Goal: Information Seeking & Learning: Check status

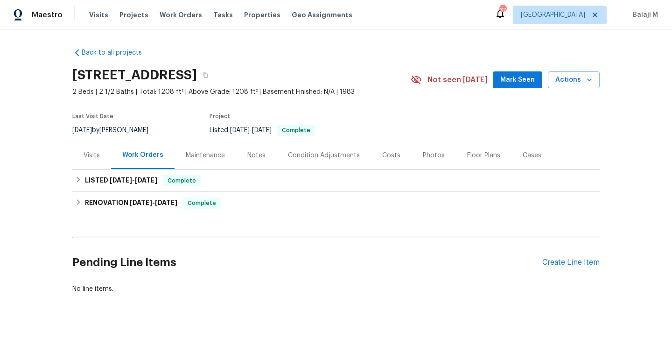
scroll to position [19, 0]
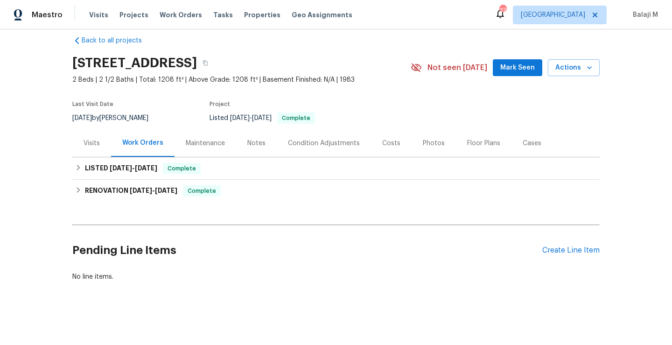
click at [208, 139] on div "Maintenance" at bounding box center [205, 143] width 39 height 9
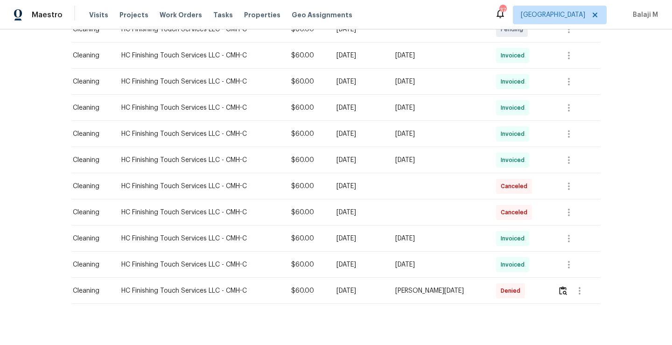
scroll to position [184, 0]
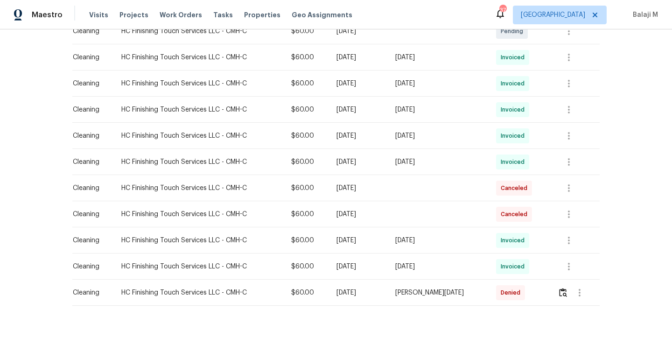
click at [511, 137] on span "Invoiced" at bounding box center [515, 135] width 28 height 9
click at [558, 134] on button "button" at bounding box center [569, 136] width 22 height 22
click at [558, 134] on li "Message vendor" at bounding box center [587, 135] width 65 height 15
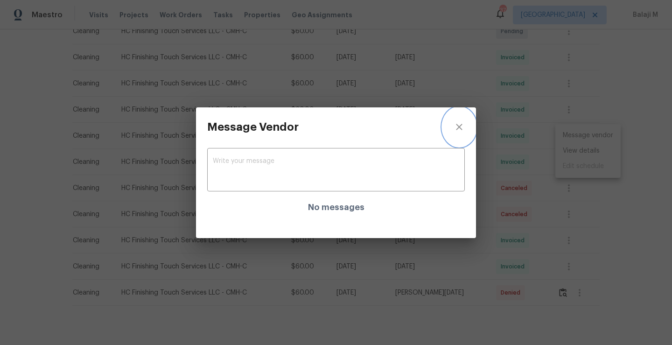
click at [457, 129] on icon "close" at bounding box center [459, 126] width 11 height 11
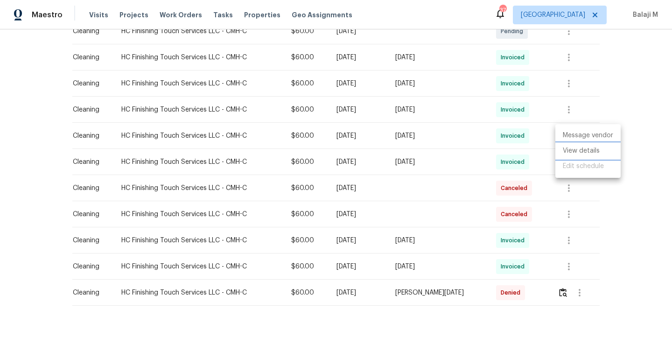
click at [572, 156] on li "View details" at bounding box center [587, 150] width 65 height 15
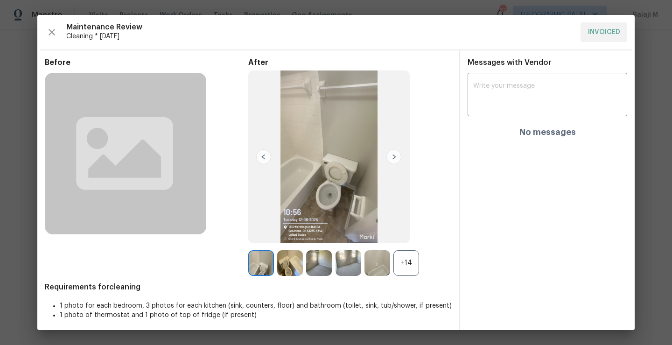
scroll to position [3, 0]
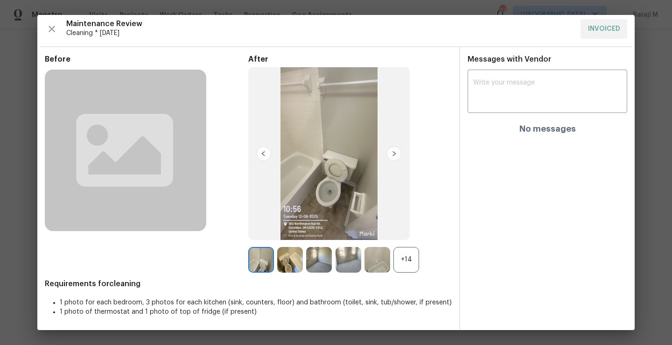
click at [400, 266] on div "+14" at bounding box center [406, 260] width 26 height 26
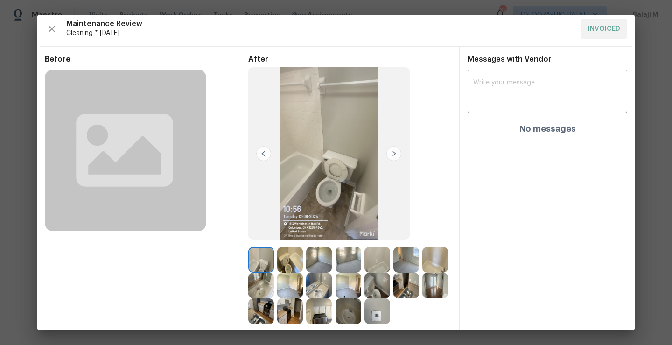
click at [283, 269] on img at bounding box center [290, 260] width 26 height 26
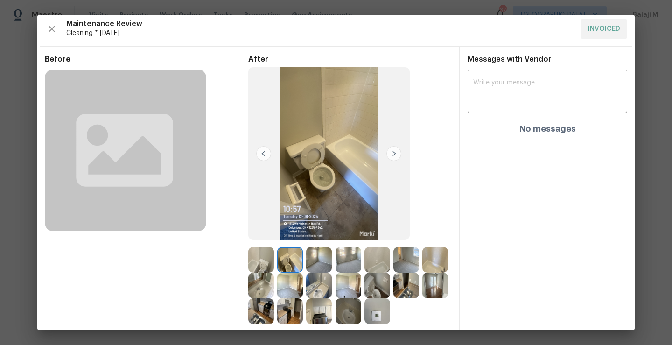
click at [286, 264] on img at bounding box center [290, 260] width 26 height 26
click at [311, 264] on img at bounding box center [319, 260] width 26 height 26
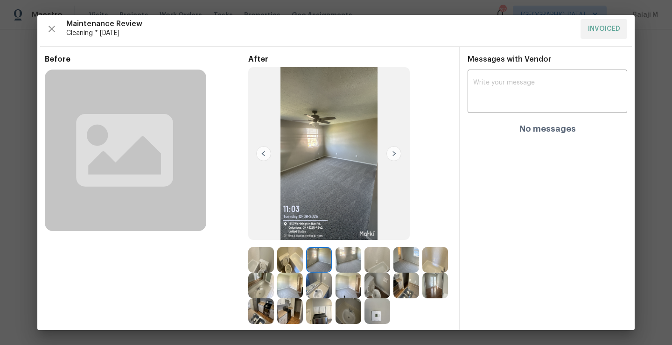
click at [346, 264] on img at bounding box center [349, 260] width 26 height 26
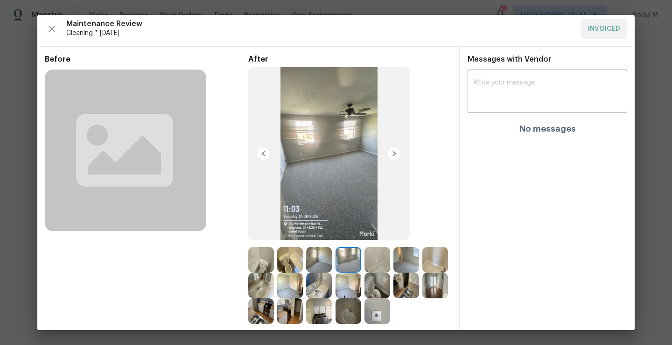
click at [364, 264] on img at bounding box center [377, 260] width 26 height 26
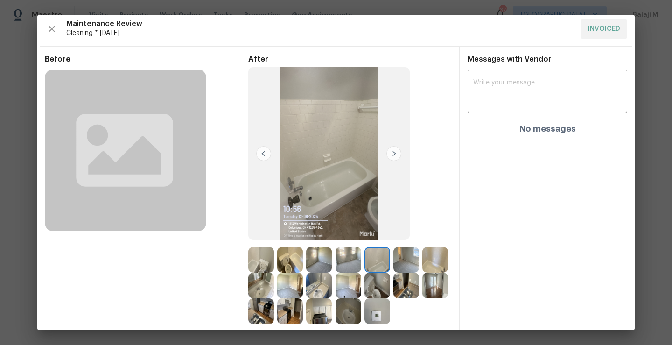
click at [400, 264] on img at bounding box center [406, 260] width 26 height 26
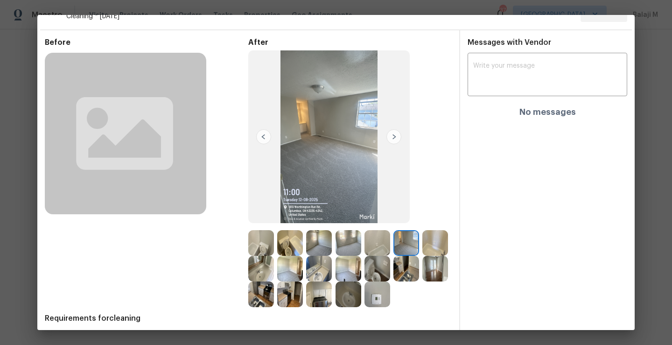
scroll to position [40, 0]
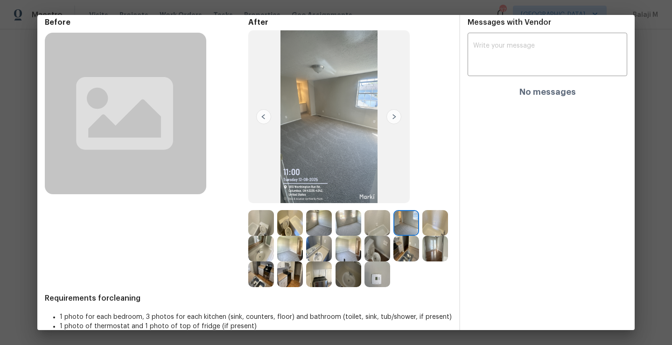
click at [361, 277] on img at bounding box center [349, 274] width 26 height 26
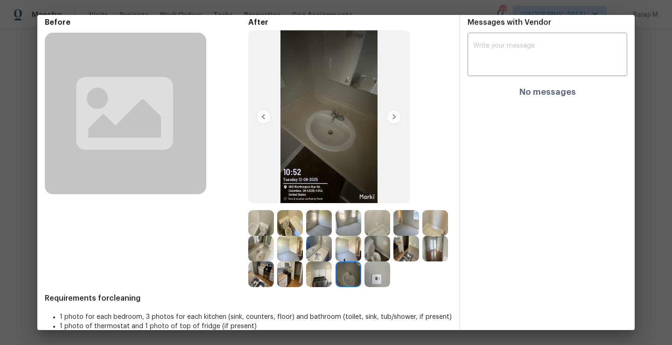
click at [267, 225] on img at bounding box center [261, 223] width 26 height 26
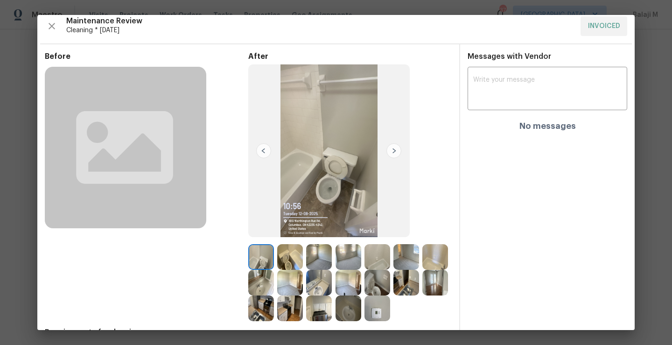
scroll to position [0, 0]
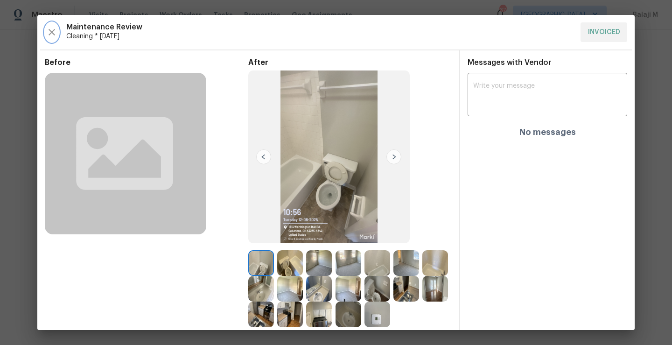
click at [53, 28] on icon "button" at bounding box center [51, 32] width 11 height 11
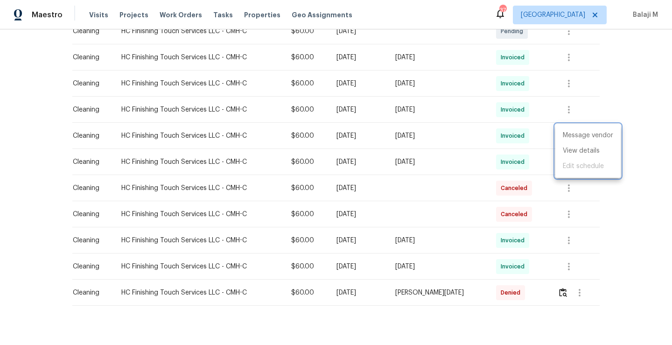
click at [289, 120] on div at bounding box center [336, 172] width 672 height 345
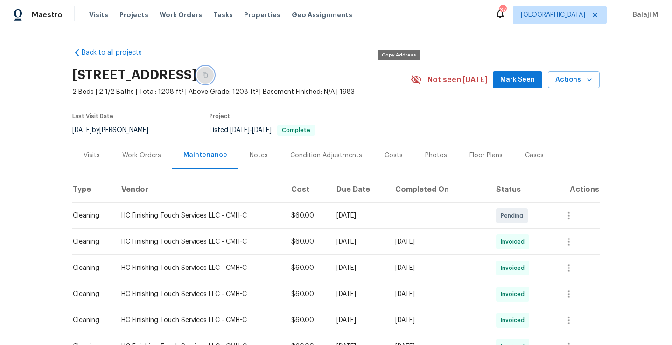
click at [208, 77] on icon "button" at bounding box center [206, 75] width 6 height 6
click at [193, 76] on h2 "[STREET_ADDRESS]" at bounding box center [134, 74] width 125 height 9
drag, startPoint x: 182, startPoint y: 74, endPoint x: 383, endPoint y: 66, distance: 200.8
click at [383, 66] on div "[STREET_ADDRESS]" at bounding box center [241, 75] width 338 height 24
click at [147, 75] on h2 "[STREET_ADDRESS]" at bounding box center [134, 74] width 125 height 9
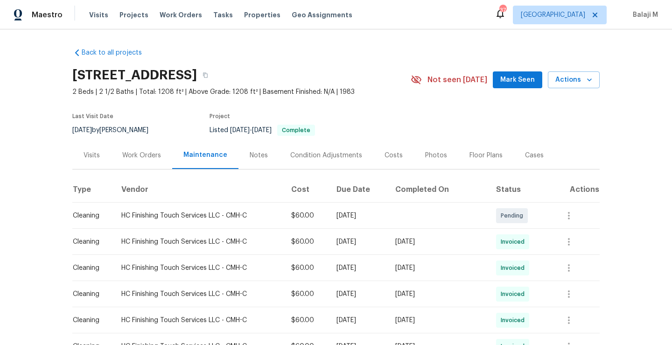
drag, startPoint x: 68, startPoint y: 72, endPoint x: 388, endPoint y: 73, distance: 320.1
click at [388, 73] on div "Back to all projects [STREET_ADDRESS] 2 Beds | 2 1/2 Baths | Total: 1208 ft² | …" at bounding box center [336, 186] width 672 height 315
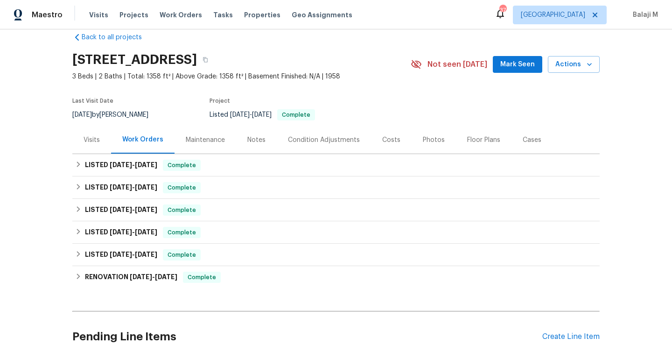
scroll to position [7, 0]
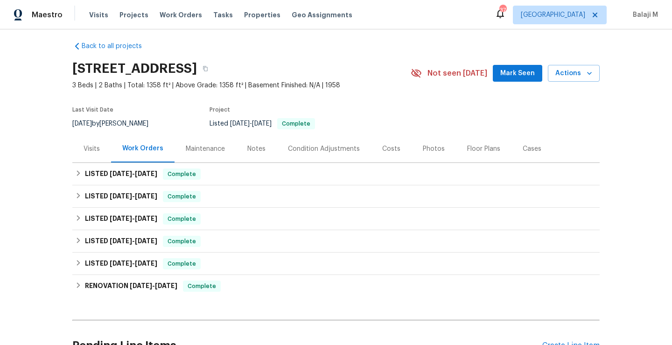
click at [198, 147] on div "Maintenance" at bounding box center [205, 148] width 39 height 9
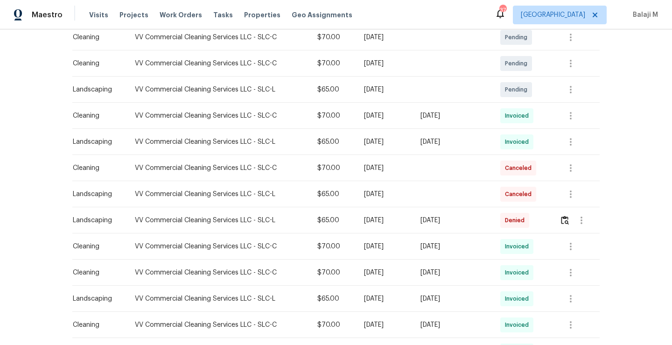
scroll to position [212, 0]
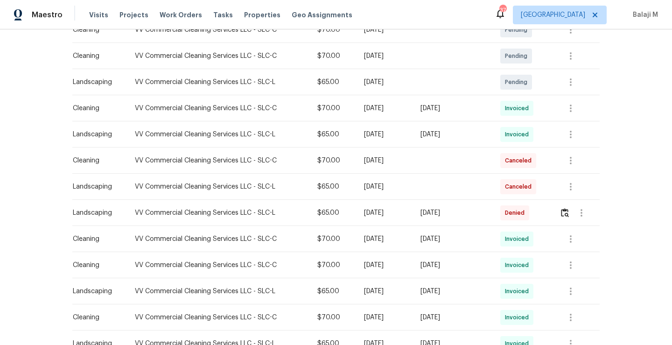
click at [472, 217] on td "Fri, Sep 12 2025" at bounding box center [453, 213] width 80 height 26
click at [571, 216] on button "button" at bounding box center [581, 213] width 22 height 22
click at [561, 216] on div at bounding box center [336, 172] width 672 height 345
click at [562, 216] on img "button" at bounding box center [565, 212] width 8 height 9
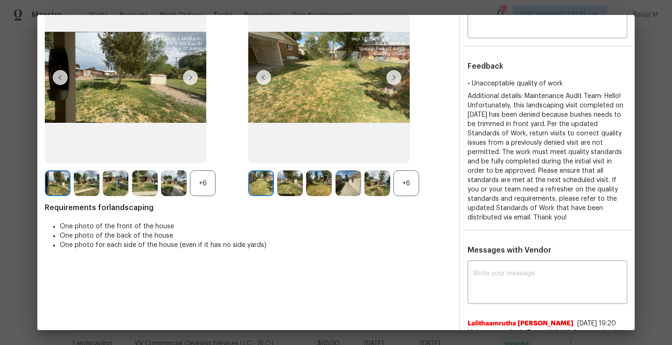
scroll to position [56, 0]
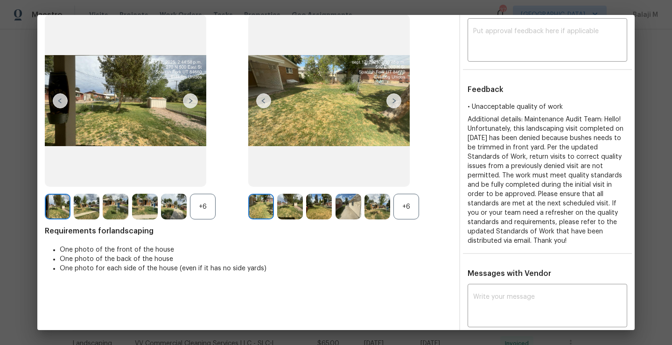
click at [390, 103] on img at bounding box center [393, 100] width 15 height 15
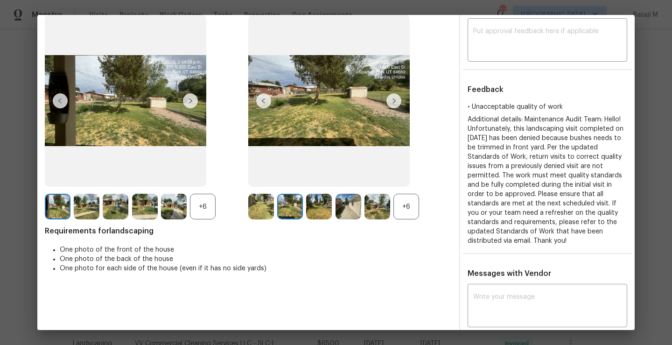
click at [404, 211] on div "+6" at bounding box center [406, 207] width 26 height 26
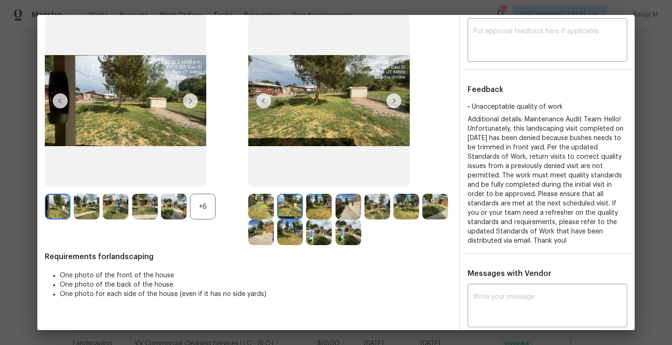
scroll to position [63, 0]
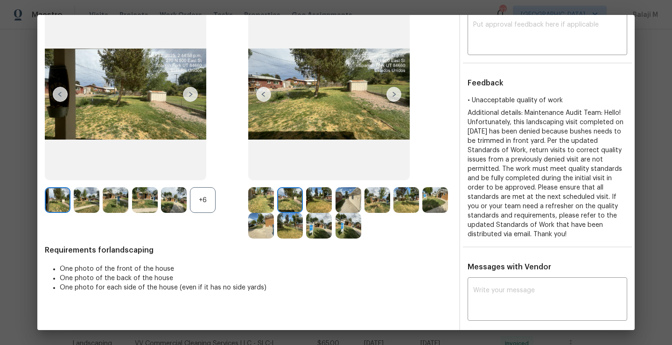
click at [401, 204] on img at bounding box center [406, 200] width 26 height 26
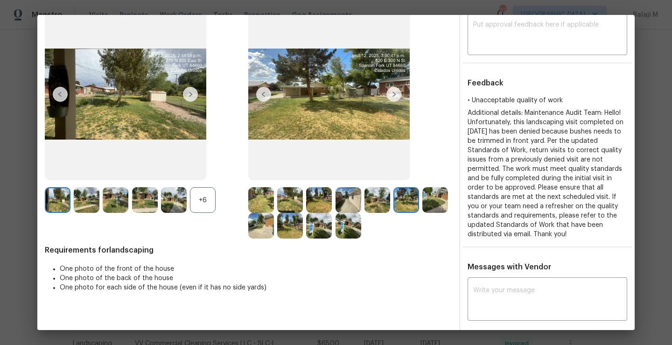
click at [332, 236] on img at bounding box center [319, 226] width 26 height 26
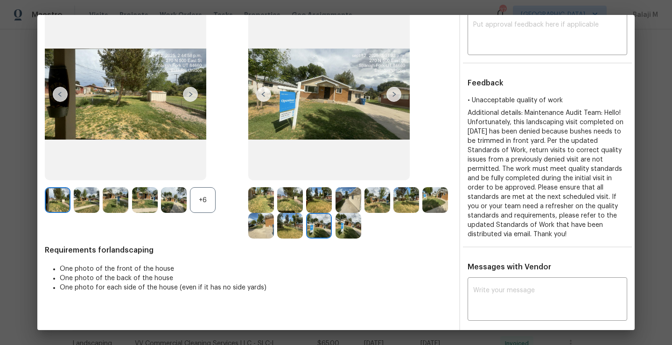
click at [324, 212] on img at bounding box center [319, 200] width 26 height 26
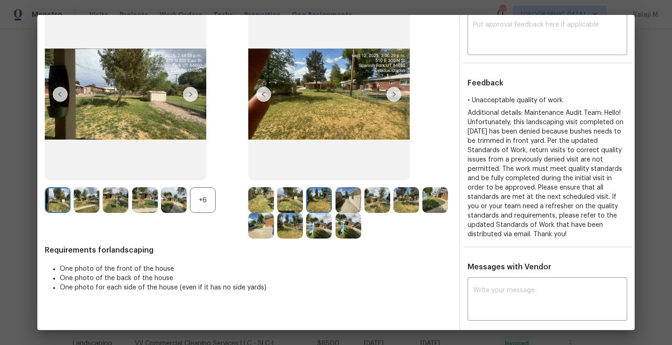
click at [295, 203] on img at bounding box center [290, 200] width 26 height 26
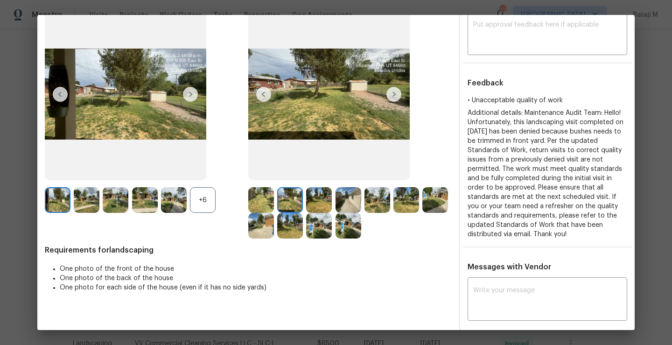
click at [261, 204] on img at bounding box center [261, 200] width 26 height 26
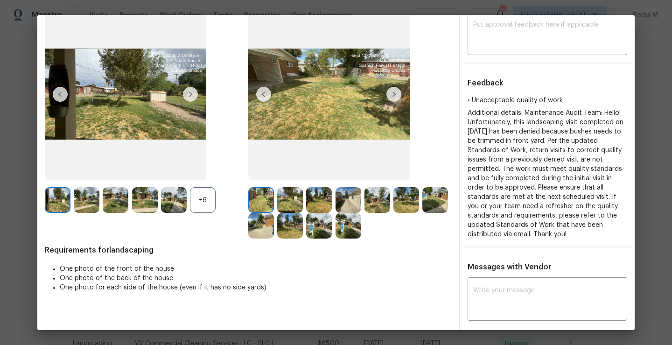
click at [285, 203] on img at bounding box center [290, 200] width 26 height 26
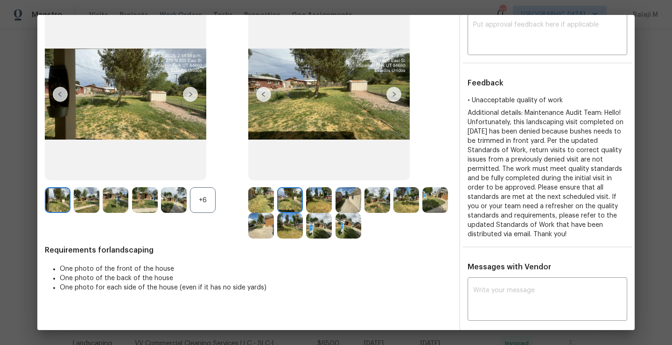
click at [297, 203] on img at bounding box center [290, 200] width 26 height 26
click at [302, 203] on div at bounding box center [291, 200] width 29 height 26
click at [315, 204] on img at bounding box center [319, 200] width 26 height 26
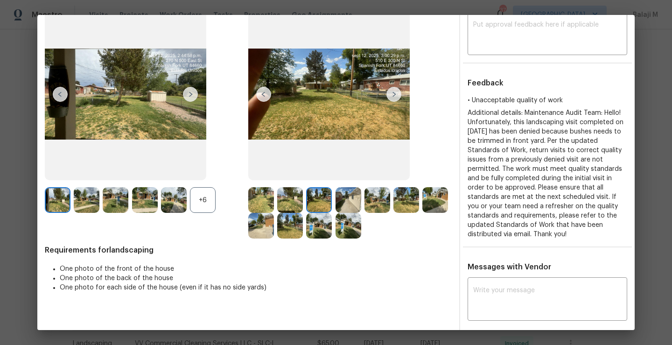
click at [342, 207] on img at bounding box center [349, 200] width 26 height 26
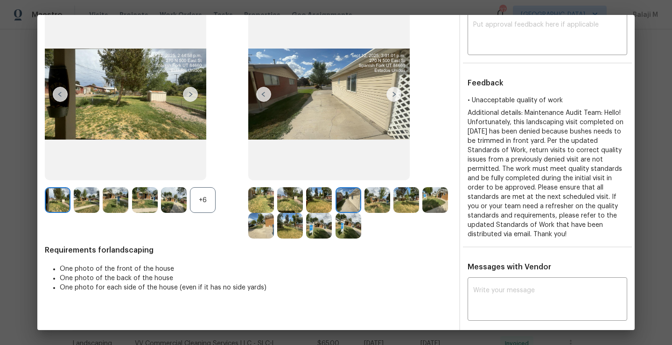
click at [373, 202] on img at bounding box center [377, 200] width 26 height 26
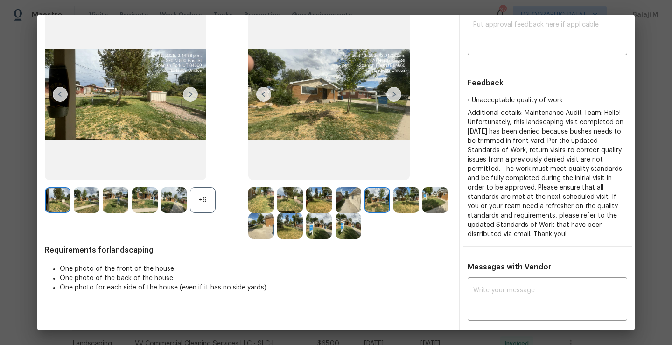
click at [378, 196] on img at bounding box center [377, 200] width 26 height 26
click at [404, 196] on img at bounding box center [406, 200] width 26 height 26
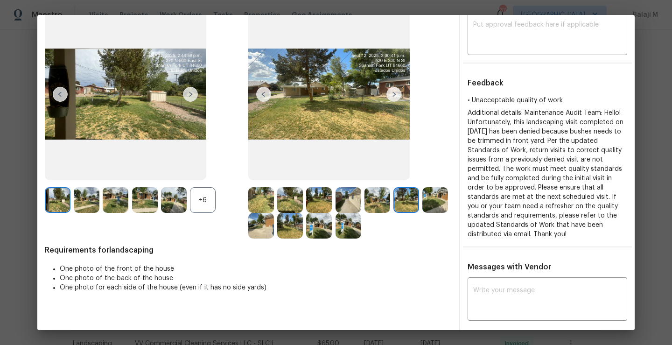
click at [404, 196] on img at bounding box center [406, 200] width 26 height 26
click at [422, 213] on img at bounding box center [435, 200] width 26 height 26
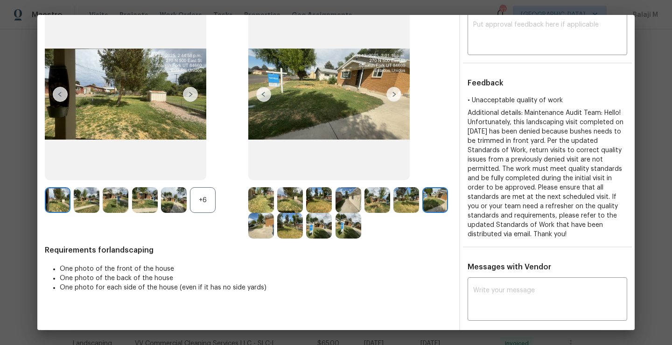
click at [274, 231] on img at bounding box center [261, 226] width 26 height 26
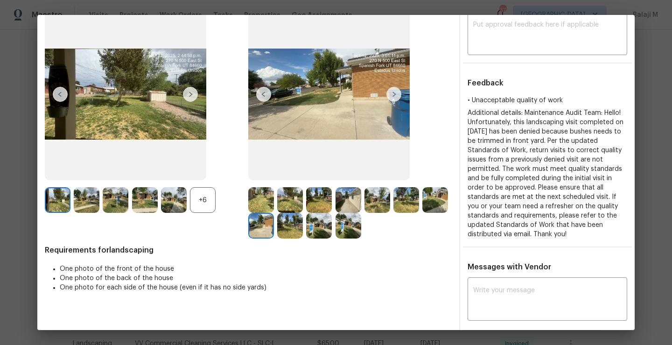
click at [303, 232] on img at bounding box center [290, 226] width 26 height 26
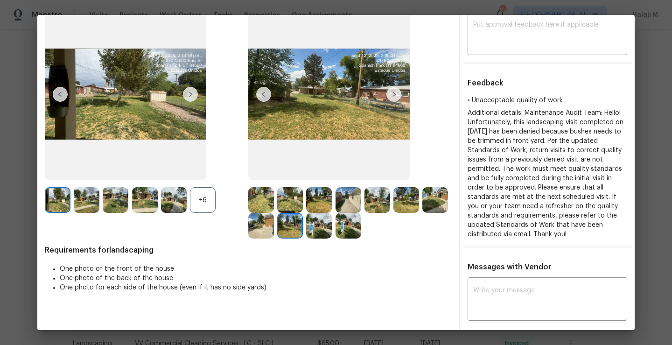
click at [332, 232] on img at bounding box center [319, 226] width 26 height 26
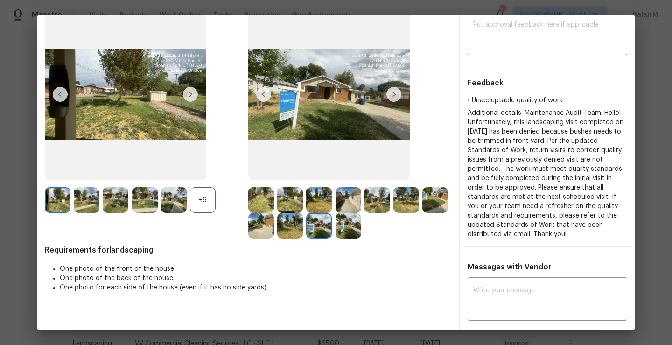
click at [332, 236] on img at bounding box center [319, 226] width 26 height 26
click at [392, 234] on div at bounding box center [349, 212] width 203 height 51
click at [361, 232] on img at bounding box center [349, 226] width 26 height 26
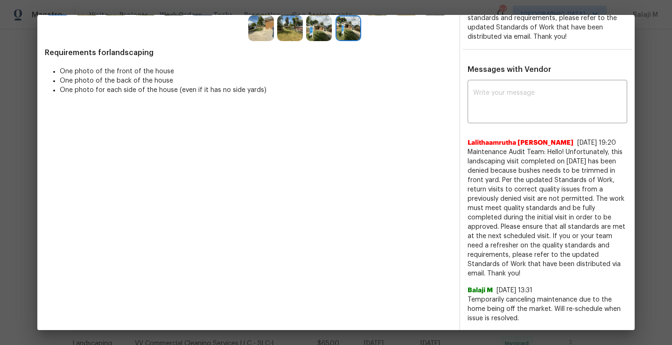
scroll to position [0, 0]
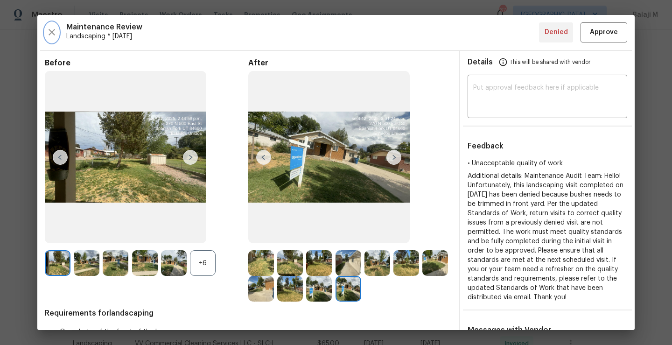
click at [48, 34] on icon "button" at bounding box center [51, 32] width 11 height 11
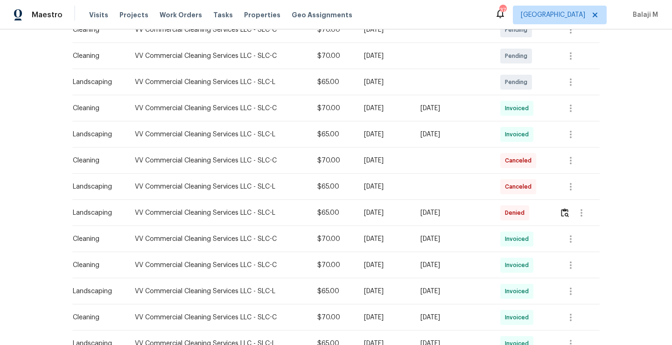
click at [493, 192] on td at bounding box center [453, 187] width 80 height 26
click at [570, 185] on icon "button" at bounding box center [571, 186] width 2 height 7
click at [583, 204] on li "View details" at bounding box center [590, 201] width 65 height 15
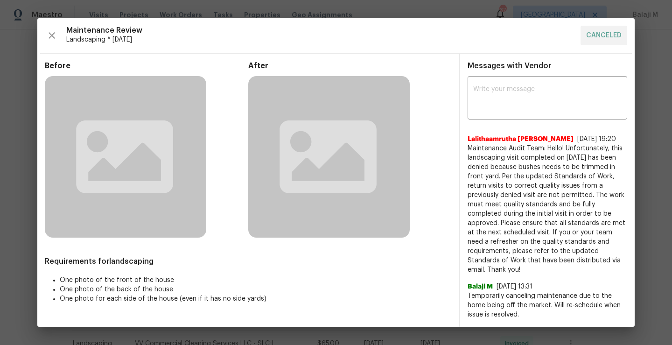
click at [350, 167] on rect at bounding box center [328, 156] width 161 height 161
click at [337, 130] on icon at bounding box center [328, 156] width 97 height 73
click at [339, 84] on rect at bounding box center [328, 156] width 161 height 161
click at [63, 43] on div "Maintenance Review Landscaping * Mon, Sep 22 CANCELED" at bounding box center [336, 36] width 582 height 20
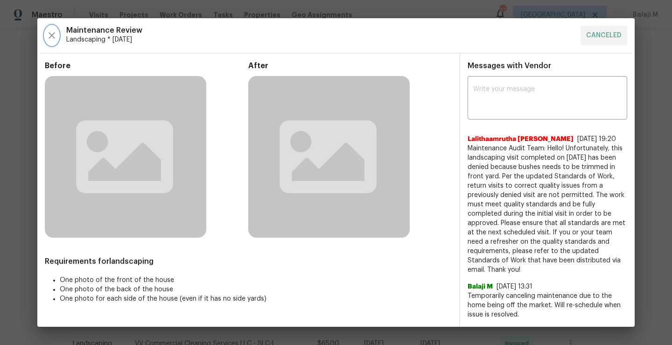
click at [51, 41] on icon "button" at bounding box center [51, 35] width 11 height 11
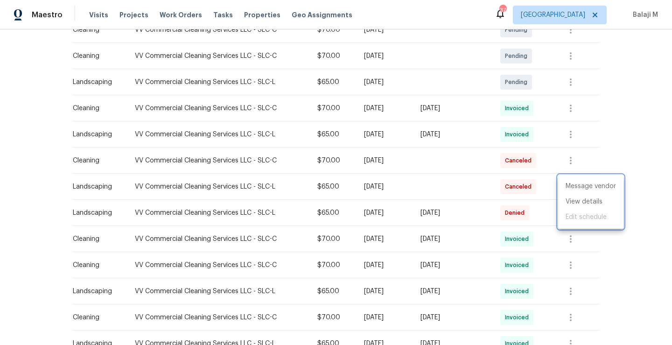
click at [486, 192] on div at bounding box center [336, 172] width 672 height 345
click at [390, 67] on td "Tue, Sep 30 2025" at bounding box center [385, 56] width 56 height 26
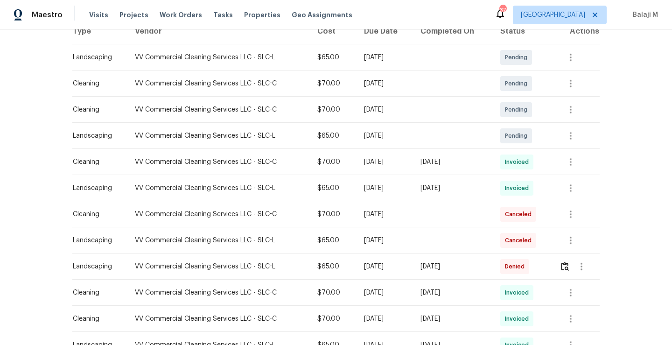
scroll to position [163, 0]
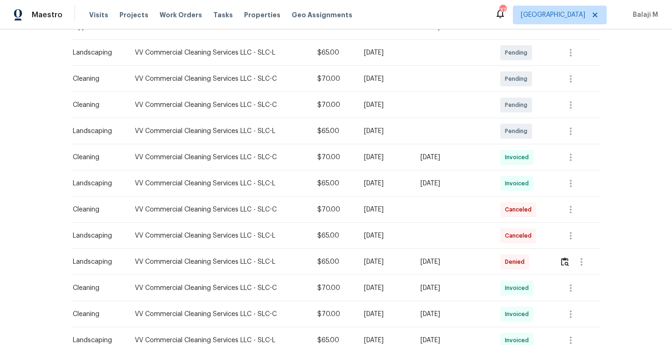
click at [357, 31] on th "Due Date" at bounding box center [385, 27] width 56 height 26
click at [413, 153] on td "Wed, Sep 17 2025" at bounding box center [385, 157] width 56 height 26
click at [501, 174] on td "Invoiced" at bounding box center [522, 183] width 59 height 26
click at [574, 183] on icon "button" at bounding box center [570, 183] width 11 height 11
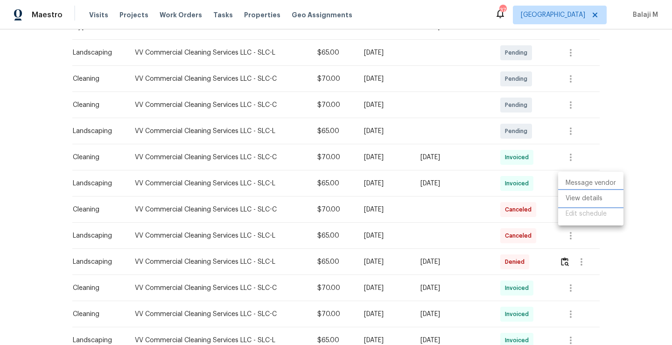
click at [573, 201] on li "View details" at bounding box center [590, 198] width 65 height 15
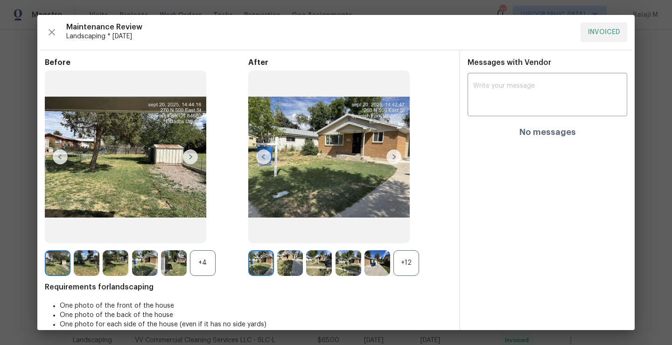
click at [407, 259] on div "+12" at bounding box center [406, 263] width 26 height 26
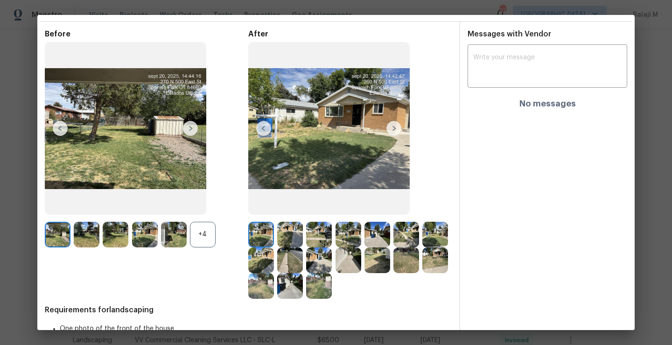
scroll to position [32, 0]
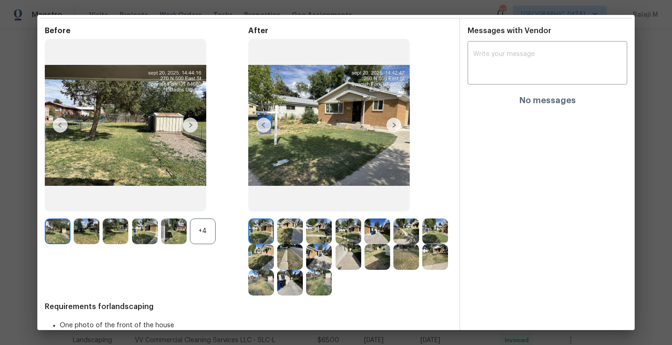
click at [332, 286] on img at bounding box center [319, 283] width 26 height 26
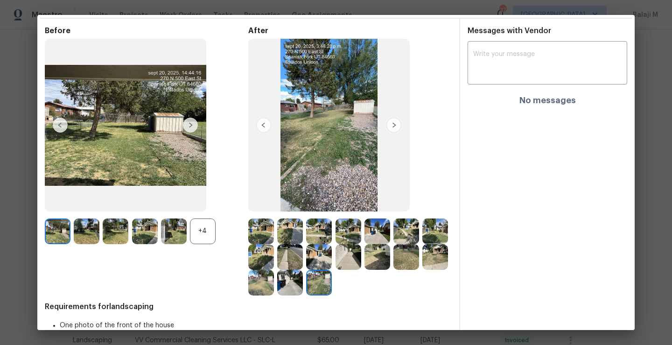
click at [303, 287] on img at bounding box center [290, 283] width 26 height 26
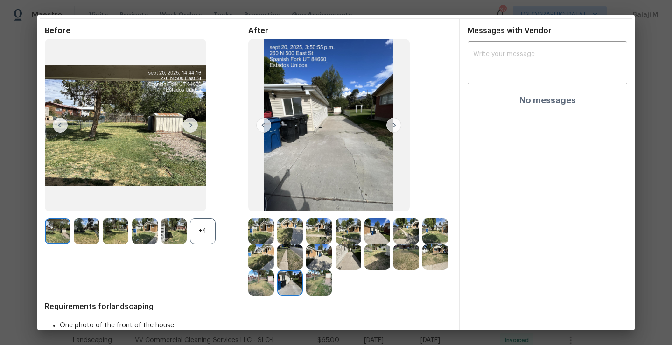
click at [274, 287] on img at bounding box center [261, 283] width 26 height 26
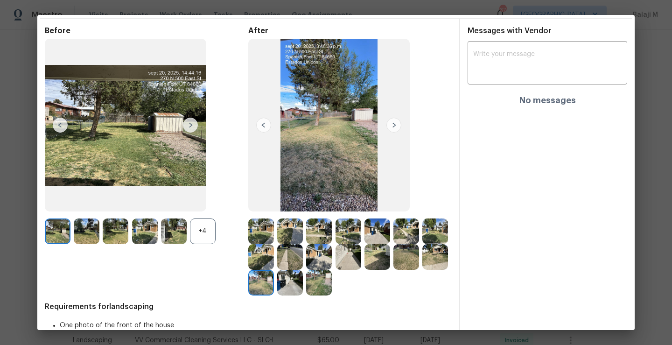
click at [422, 270] on img at bounding box center [435, 257] width 26 height 26
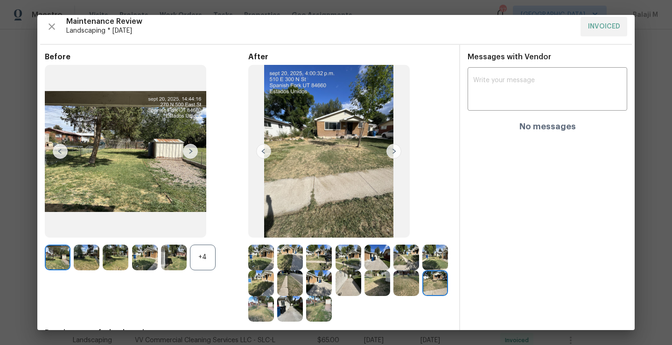
scroll to position [14, 0]
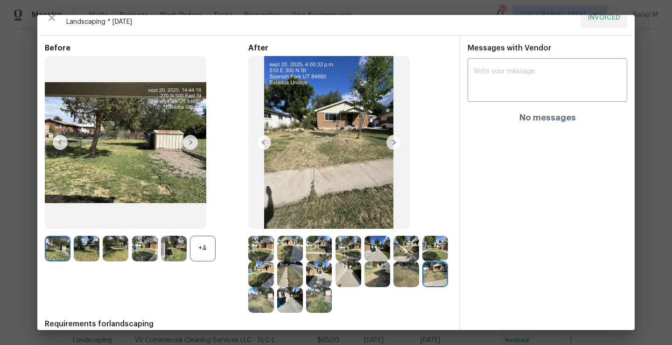
click at [393, 287] on img at bounding box center [406, 274] width 26 height 26
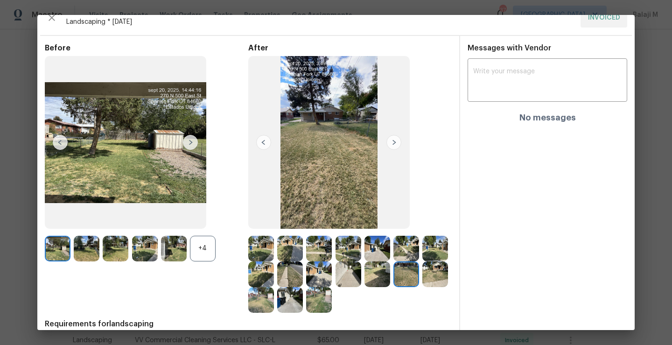
click at [422, 261] on img at bounding box center [435, 249] width 26 height 26
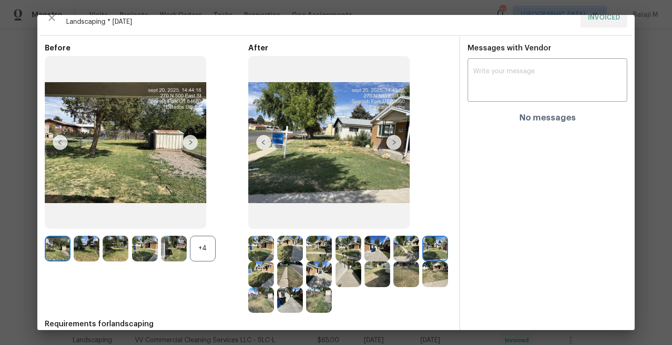
click at [274, 277] on img at bounding box center [261, 274] width 26 height 26
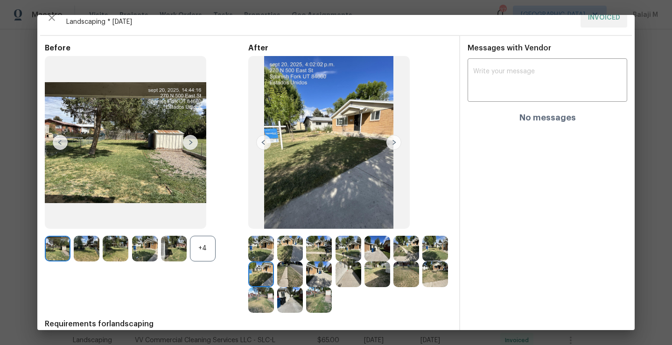
click at [303, 281] on img at bounding box center [290, 274] width 26 height 26
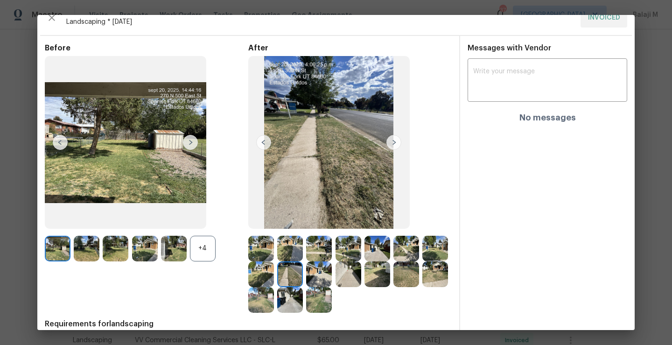
click at [332, 276] on img at bounding box center [319, 274] width 26 height 26
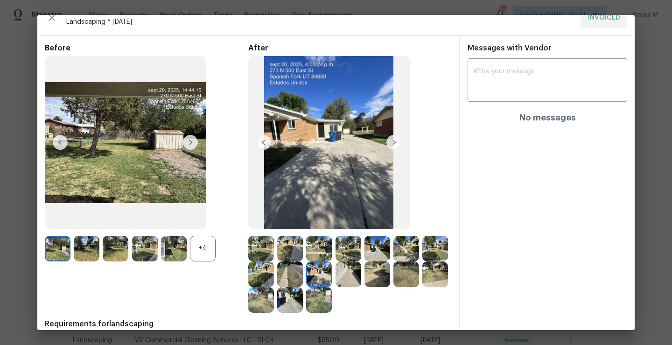
click at [335, 275] on div at bounding box center [320, 274] width 29 height 26
click at [361, 275] on img at bounding box center [349, 274] width 26 height 26
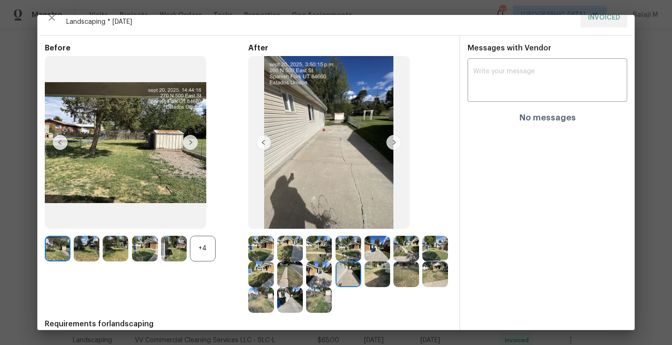
click at [390, 276] on img at bounding box center [377, 274] width 26 height 26
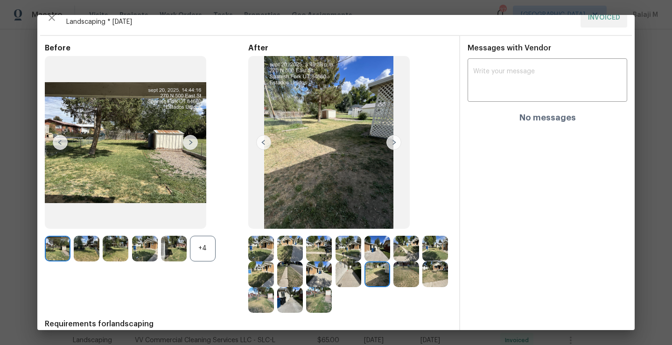
click at [403, 244] on img at bounding box center [406, 249] width 26 height 26
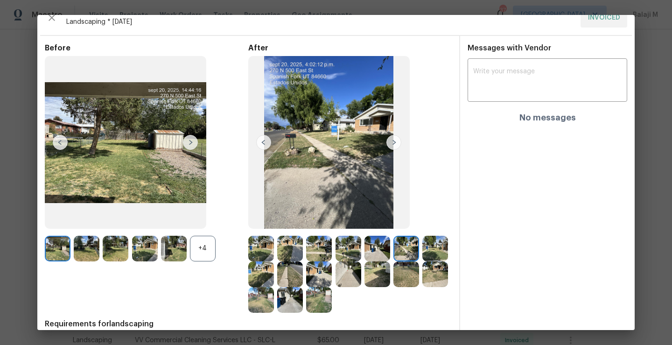
click at [374, 245] on img at bounding box center [377, 249] width 26 height 26
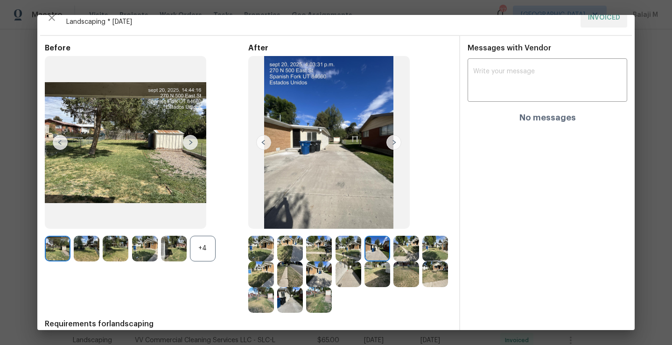
click at [343, 252] on img at bounding box center [349, 249] width 26 height 26
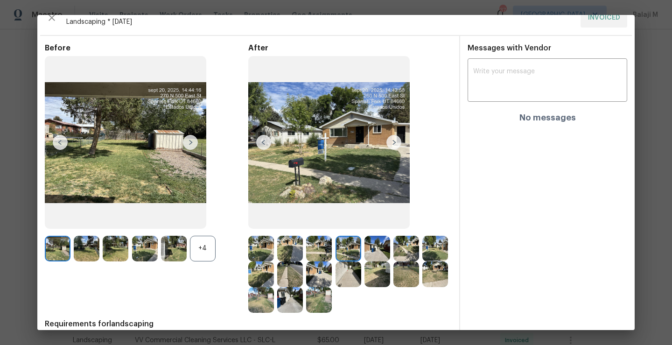
click at [321, 245] on img at bounding box center [319, 249] width 26 height 26
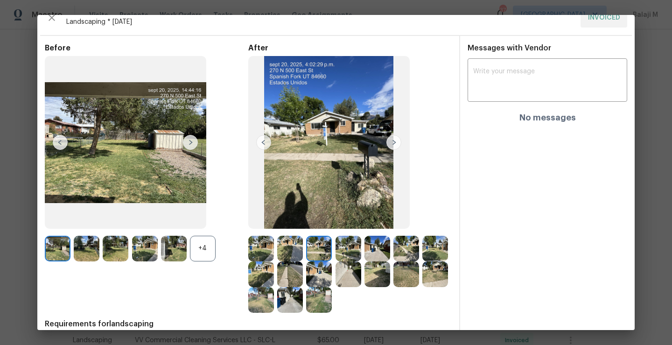
click at [202, 241] on div "+4" at bounding box center [203, 249] width 26 height 26
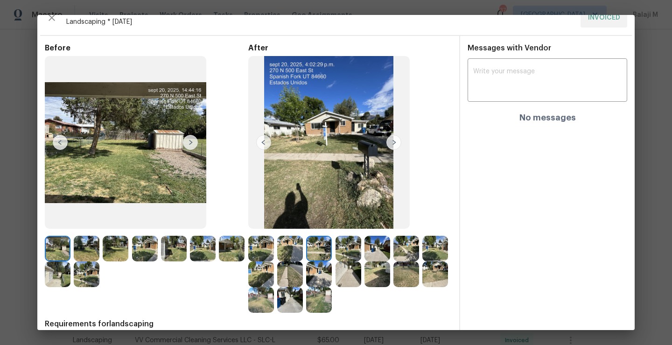
click at [102, 243] on div at bounding box center [88, 249] width 29 height 26
click at [92, 247] on img at bounding box center [87, 249] width 26 height 26
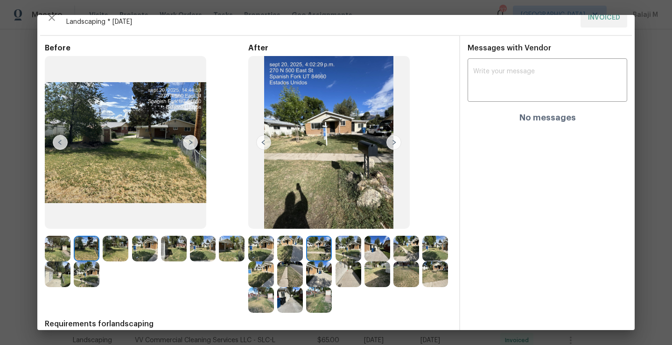
click at [193, 139] on img at bounding box center [190, 142] width 15 height 15
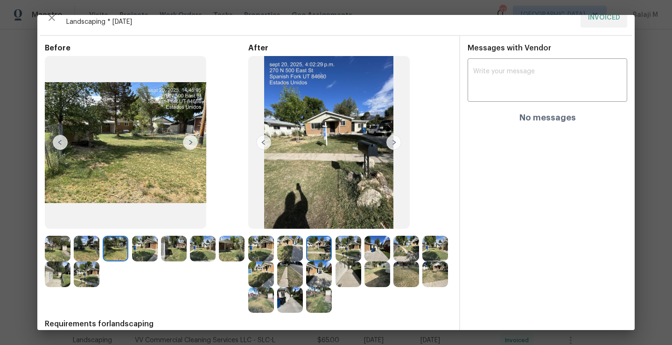
click at [194, 143] on img at bounding box center [190, 142] width 15 height 15
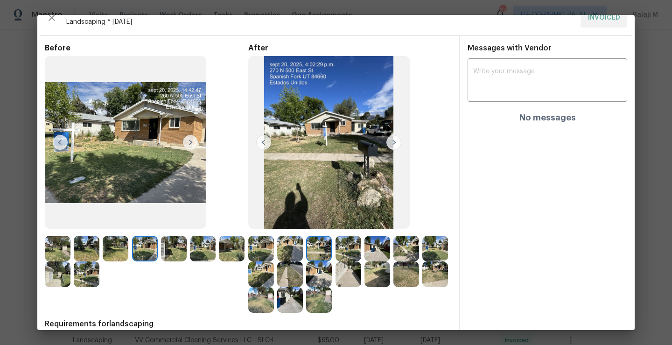
click at [119, 249] on img at bounding box center [116, 249] width 26 height 26
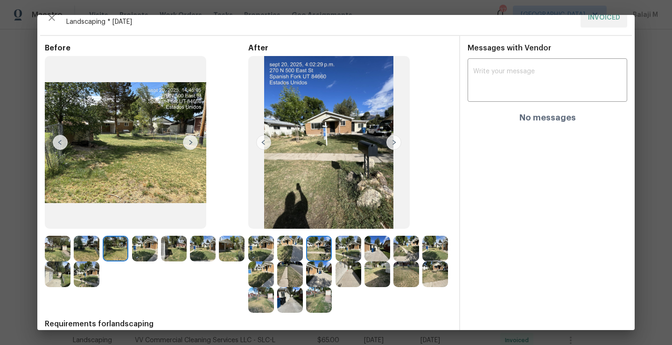
click at [89, 254] on img at bounding box center [87, 249] width 26 height 26
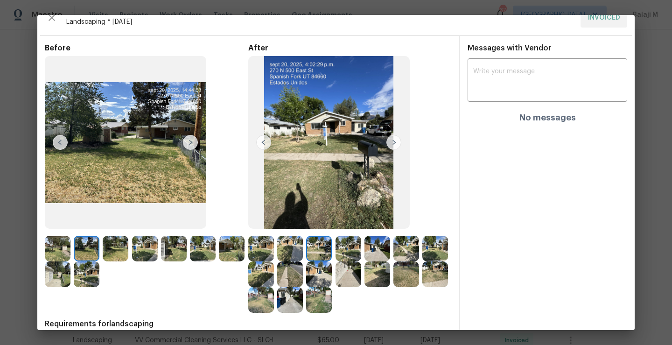
click at [61, 247] on img at bounding box center [58, 249] width 26 height 26
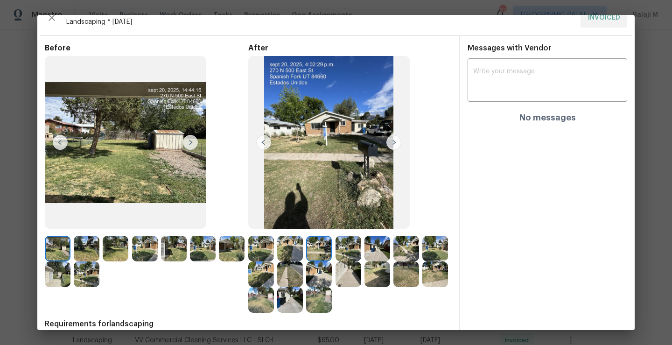
click at [82, 245] on img at bounding box center [87, 249] width 26 height 26
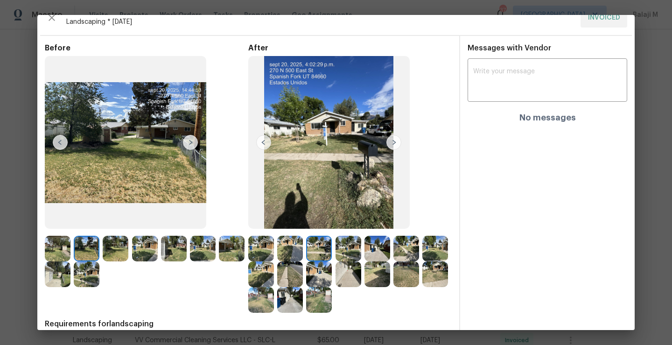
click at [98, 246] on img at bounding box center [87, 249] width 26 height 26
click at [119, 244] on img at bounding box center [116, 249] width 26 height 26
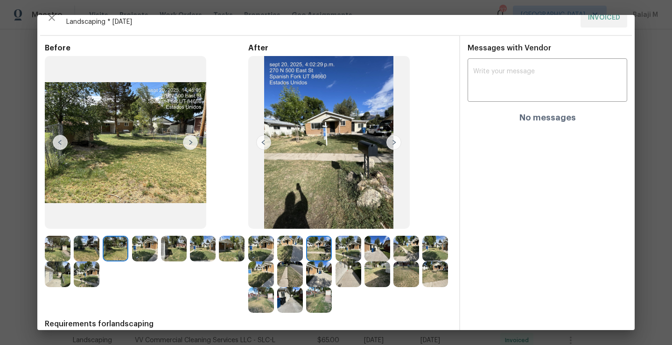
click at [140, 246] on img at bounding box center [145, 249] width 26 height 26
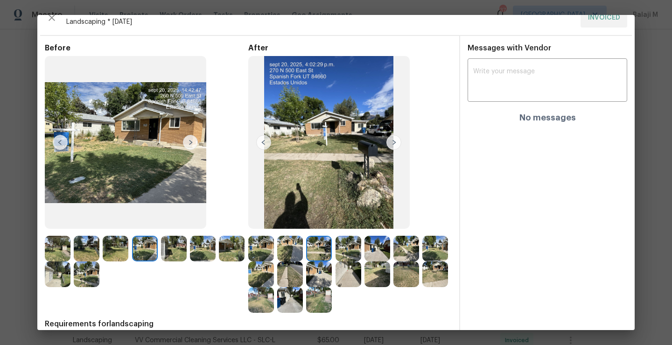
click at [129, 251] on div at bounding box center [117, 249] width 29 height 26
click at [160, 249] on div at bounding box center [146, 249] width 29 height 26
click at [184, 250] on img at bounding box center [174, 249] width 26 height 26
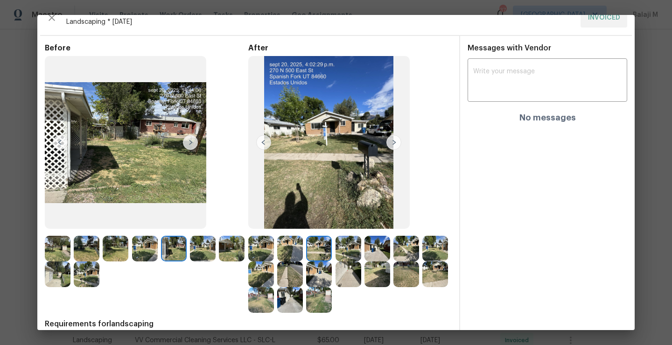
click at [175, 250] on img at bounding box center [174, 249] width 26 height 26
click at [311, 186] on img at bounding box center [328, 142] width 161 height 173
click at [289, 245] on img at bounding box center [290, 249] width 26 height 26
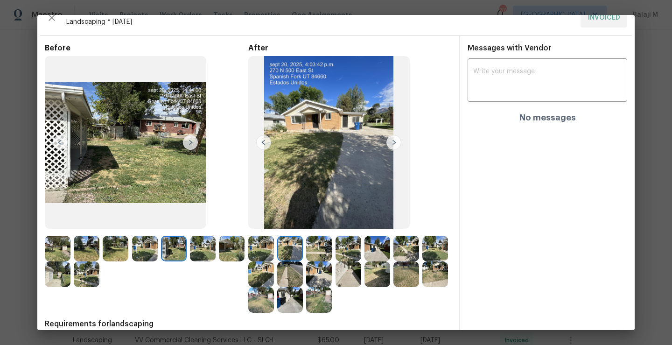
click at [273, 251] on div at bounding box center [262, 249] width 29 height 26
click at [263, 253] on img at bounding box center [261, 249] width 26 height 26
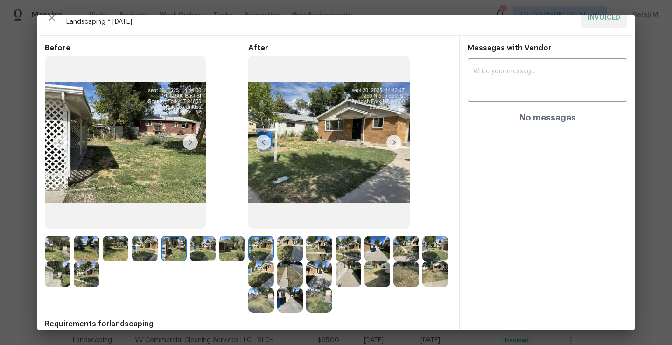
click at [140, 253] on img at bounding box center [145, 249] width 26 height 26
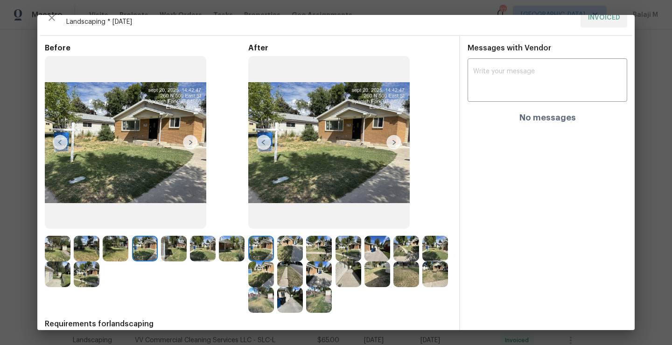
click at [318, 253] on img at bounding box center [319, 249] width 26 height 26
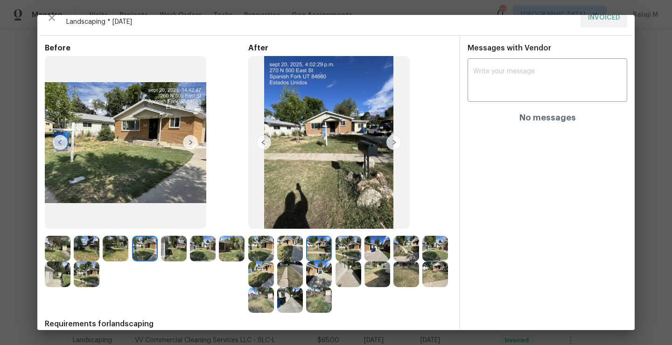
click at [282, 257] on img at bounding box center [290, 249] width 26 height 26
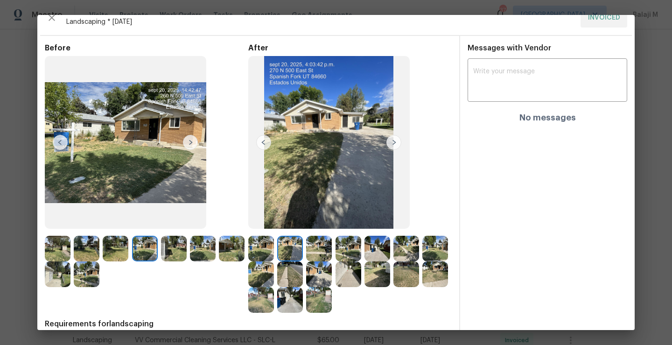
click at [320, 255] on img at bounding box center [319, 249] width 26 height 26
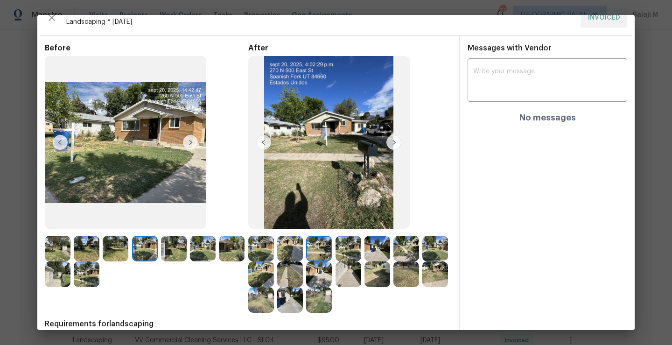
click at [352, 252] on img at bounding box center [349, 249] width 26 height 26
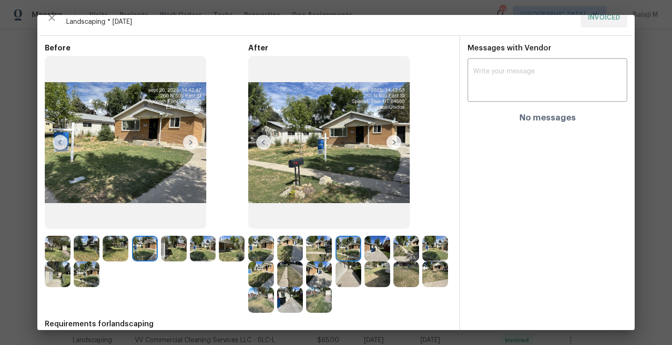
click at [372, 248] on img at bounding box center [377, 249] width 26 height 26
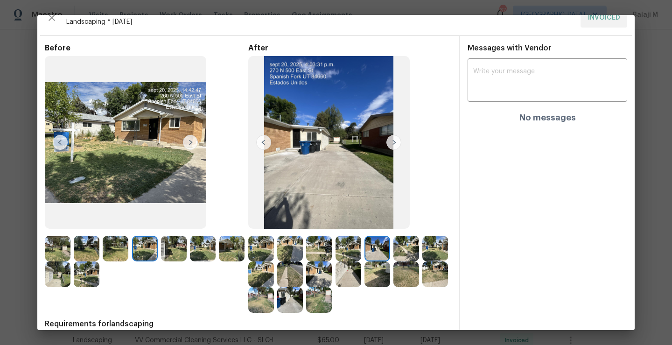
click at [348, 249] on img at bounding box center [349, 249] width 26 height 26
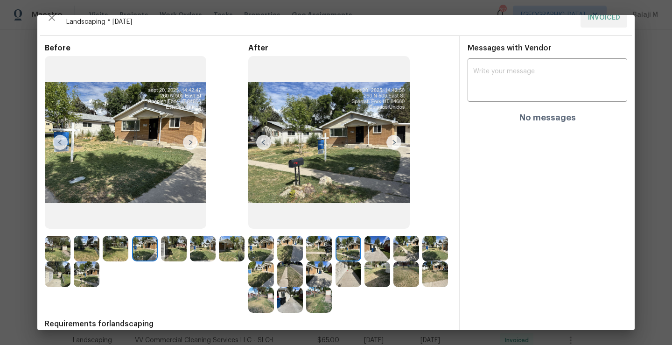
click at [394, 249] on img at bounding box center [406, 249] width 26 height 26
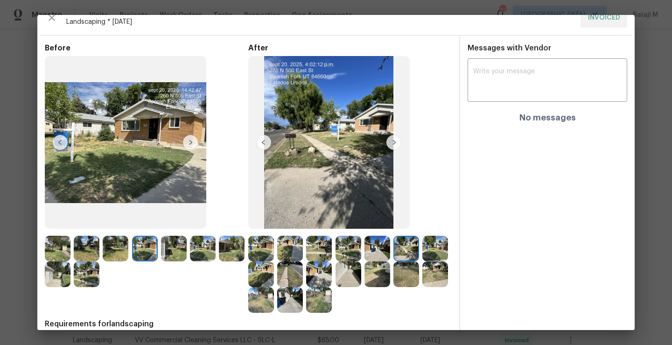
click at [422, 261] on img at bounding box center [435, 249] width 26 height 26
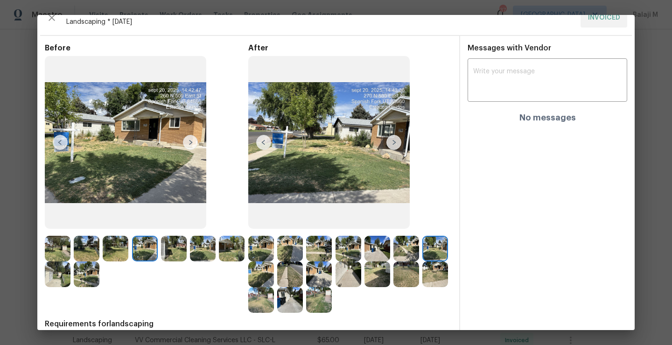
click at [274, 279] on img at bounding box center [261, 274] width 26 height 26
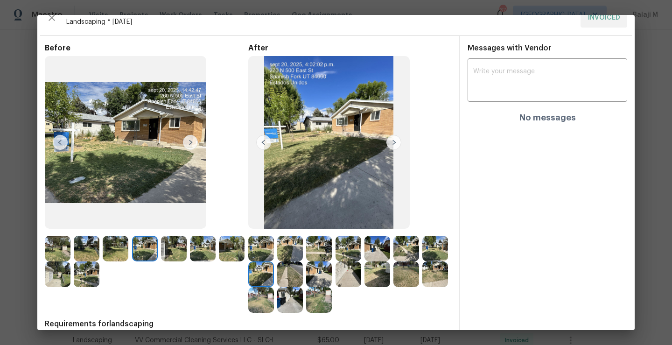
click at [303, 277] on img at bounding box center [290, 274] width 26 height 26
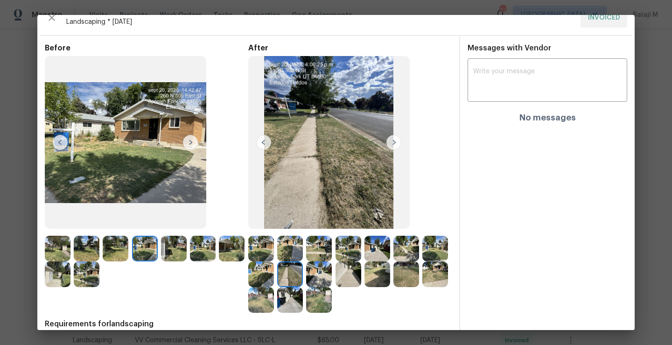
click at [303, 279] on img at bounding box center [290, 274] width 26 height 26
click at [332, 279] on img at bounding box center [319, 274] width 26 height 26
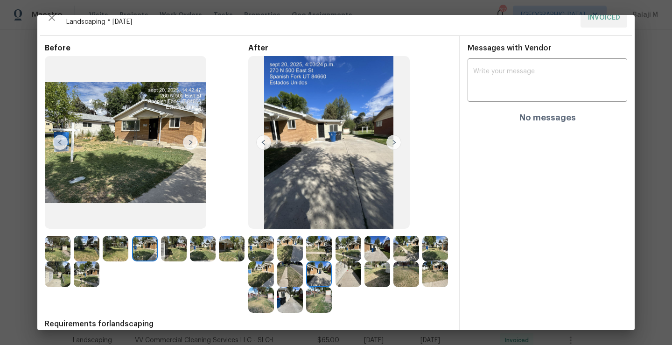
click at [361, 277] on img at bounding box center [349, 274] width 26 height 26
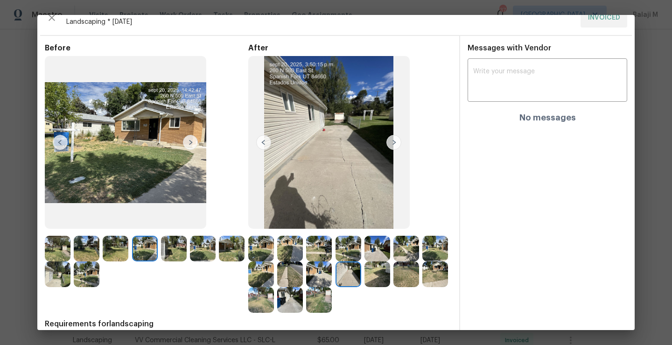
click at [390, 272] on img at bounding box center [377, 274] width 26 height 26
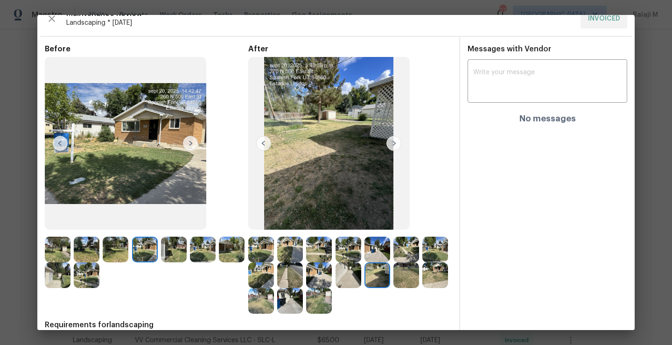
scroll to position [21, 0]
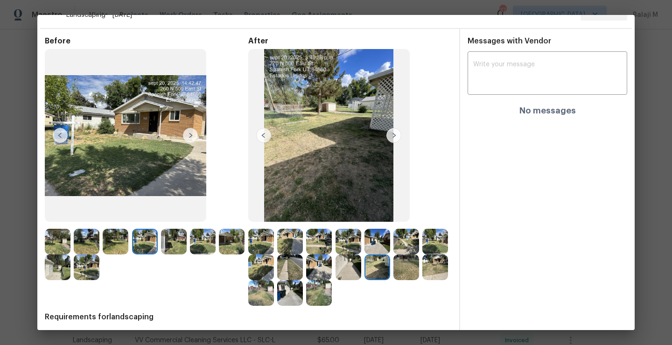
click at [332, 287] on img at bounding box center [319, 293] width 26 height 26
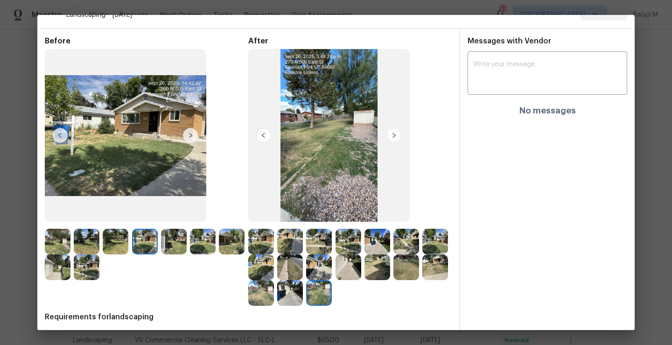
click at [303, 297] on img at bounding box center [290, 293] width 26 height 26
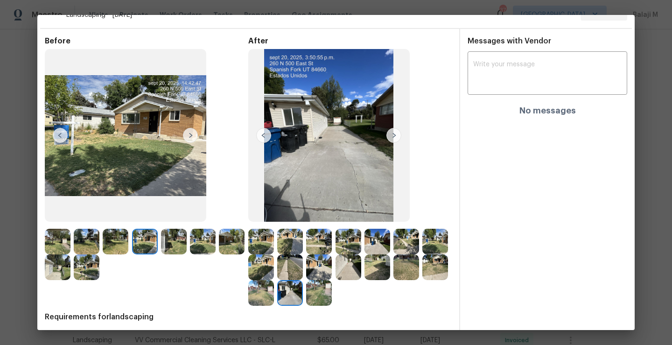
click at [274, 305] on img at bounding box center [261, 293] width 26 height 26
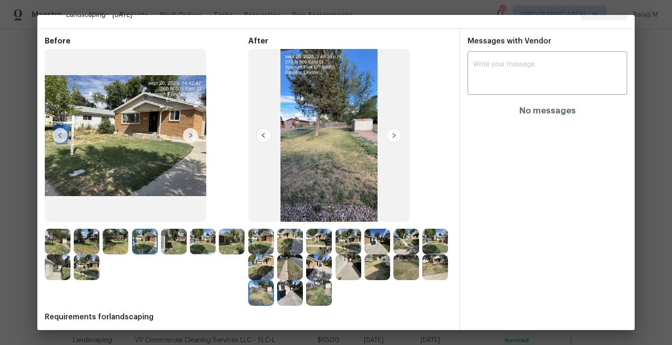
click at [303, 301] on img at bounding box center [290, 293] width 26 height 26
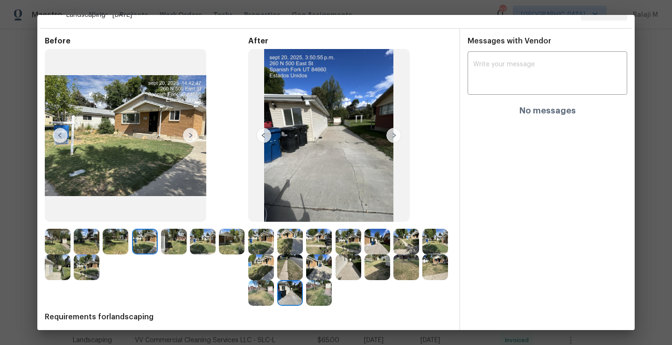
click at [332, 298] on img at bounding box center [319, 293] width 26 height 26
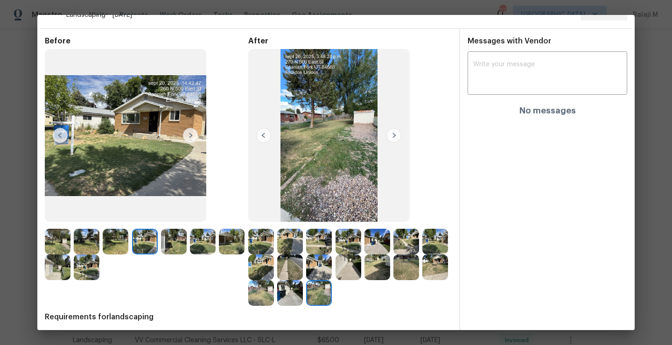
click at [303, 302] on img at bounding box center [290, 293] width 26 height 26
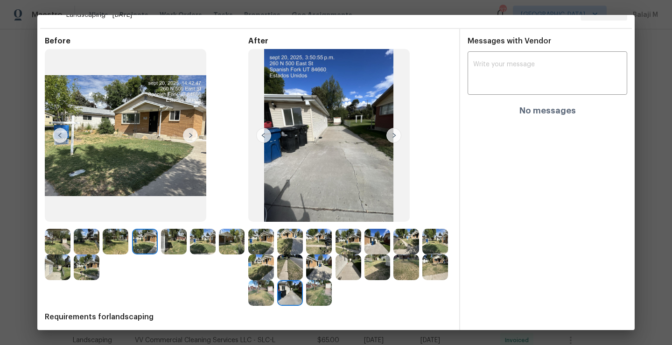
click at [274, 300] on img at bounding box center [261, 293] width 26 height 26
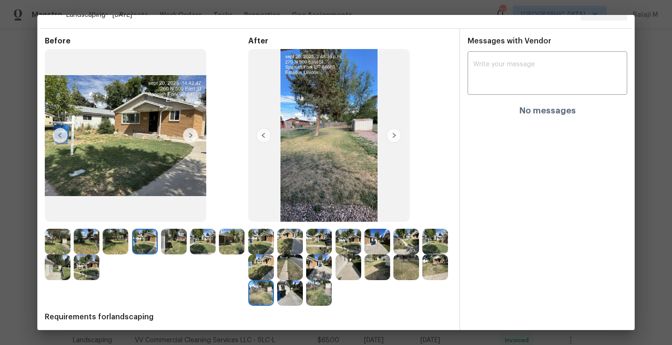
click at [422, 280] on img at bounding box center [435, 267] width 26 height 26
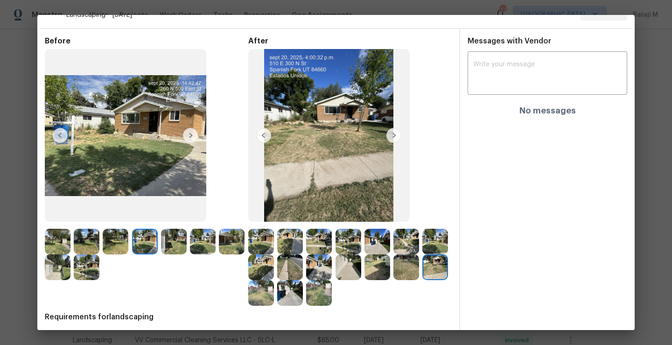
click at [244, 301] on div "Before" at bounding box center [146, 170] width 203 height 269
click at [393, 280] on img at bounding box center [406, 267] width 26 height 26
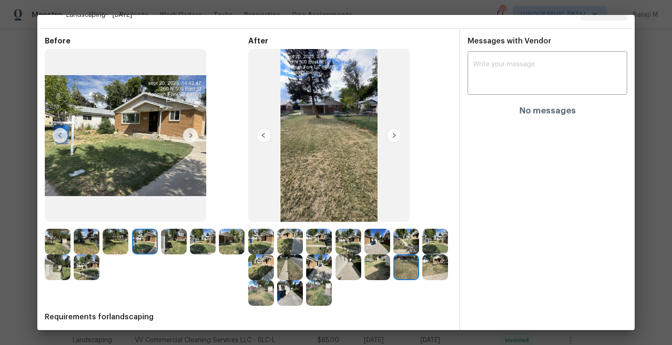
click at [390, 268] on img at bounding box center [377, 267] width 26 height 26
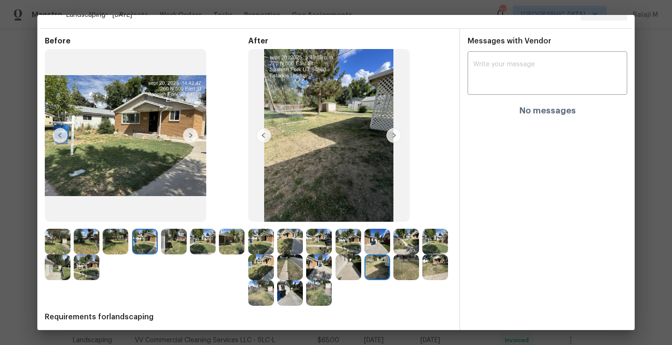
click at [361, 270] on img at bounding box center [349, 267] width 26 height 26
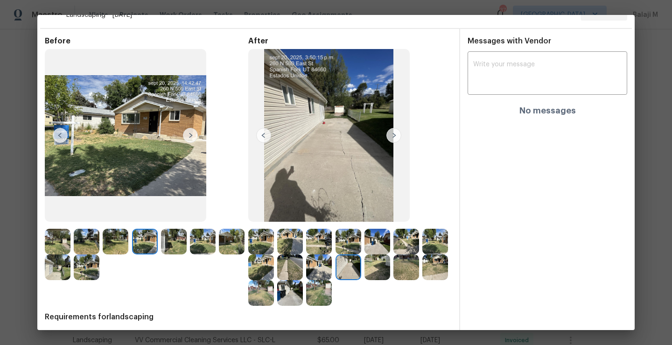
click at [332, 271] on img at bounding box center [319, 267] width 26 height 26
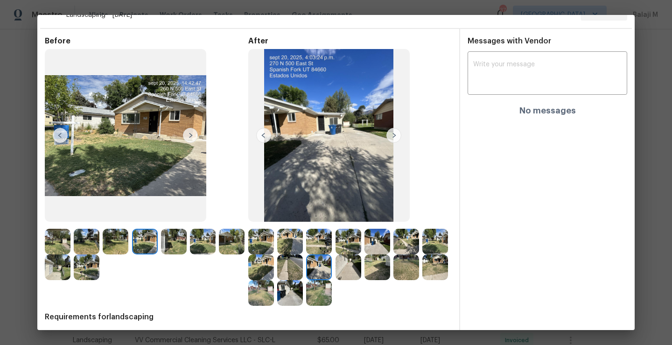
click at [303, 272] on img at bounding box center [290, 267] width 26 height 26
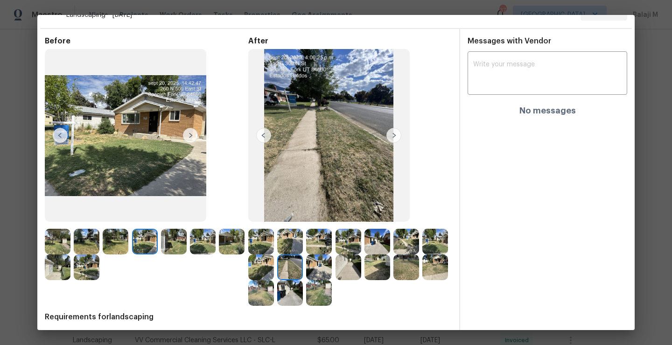
click at [274, 273] on img at bounding box center [261, 267] width 26 height 26
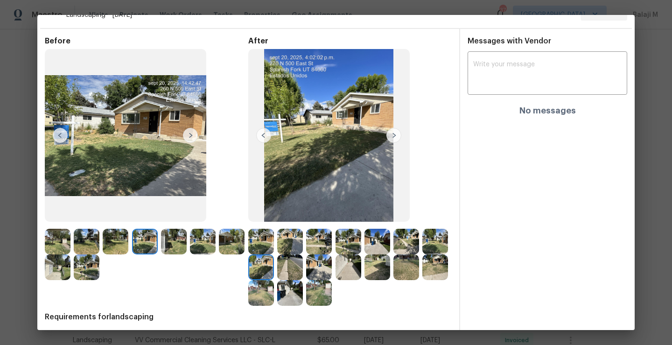
click at [422, 254] on img at bounding box center [435, 242] width 26 height 26
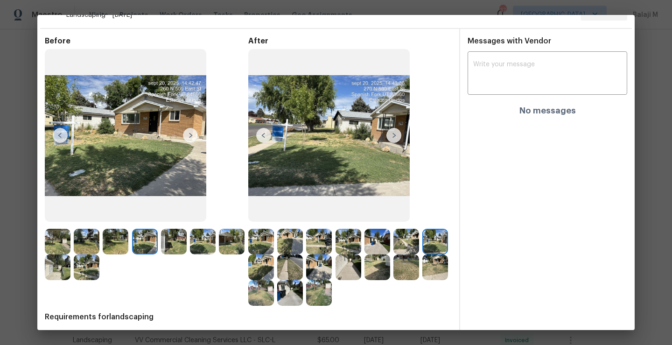
click at [258, 249] on img at bounding box center [261, 242] width 26 height 26
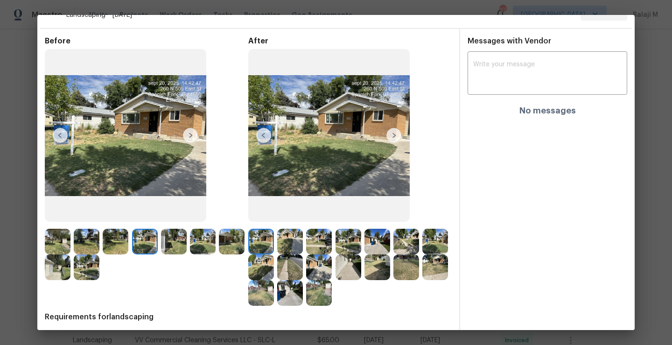
click at [286, 248] on img at bounding box center [290, 242] width 26 height 26
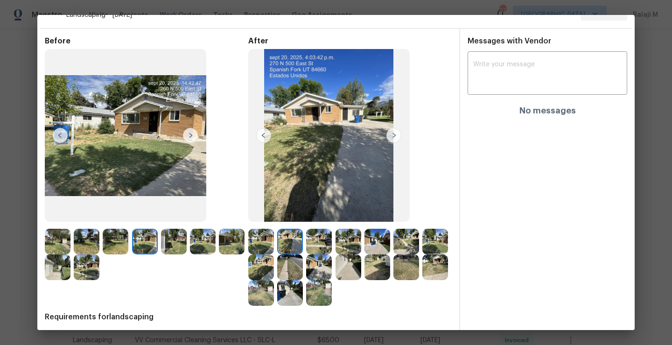
click at [274, 260] on img at bounding box center [261, 267] width 26 height 26
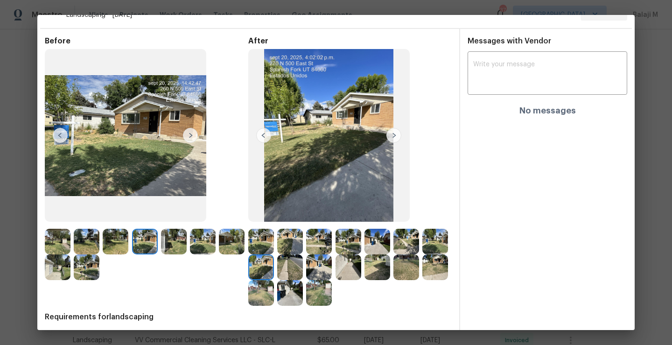
click at [318, 232] on img at bounding box center [319, 242] width 26 height 26
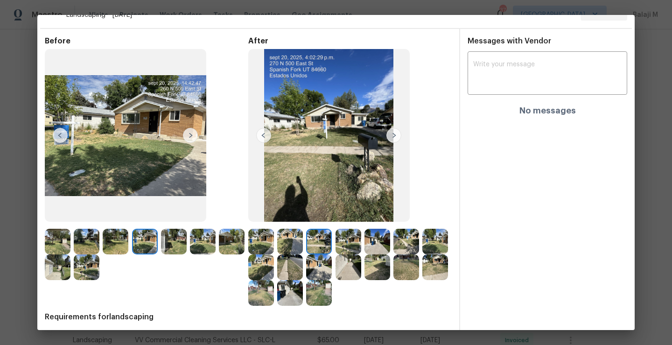
click at [303, 266] on img at bounding box center [290, 267] width 26 height 26
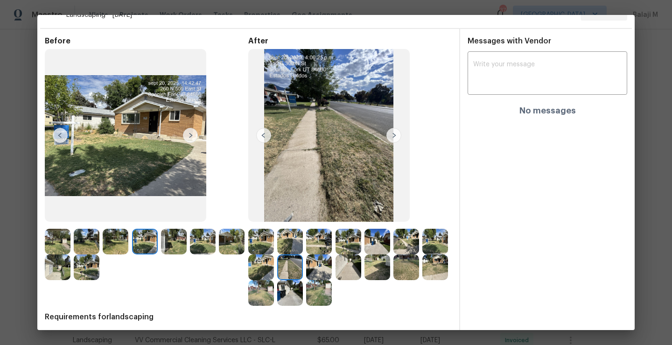
click at [343, 237] on img at bounding box center [349, 242] width 26 height 26
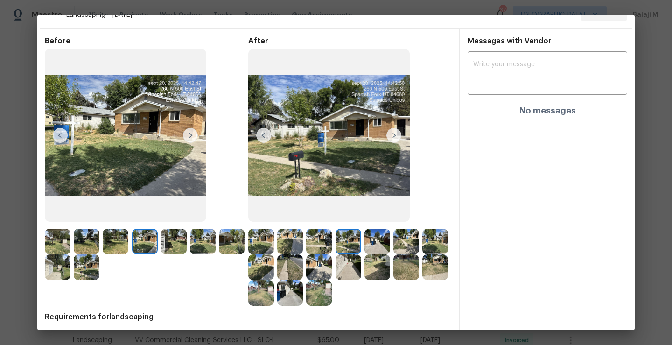
click at [332, 277] on img at bounding box center [319, 267] width 26 height 26
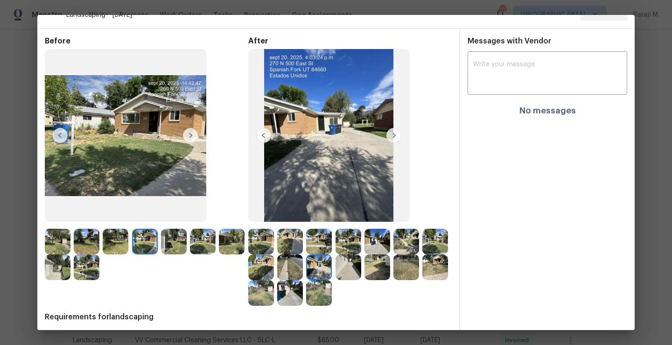
click at [364, 247] on img at bounding box center [377, 242] width 26 height 26
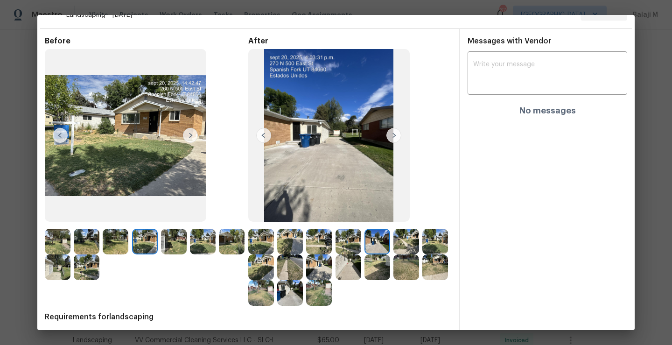
click at [361, 269] on img at bounding box center [349, 267] width 26 height 26
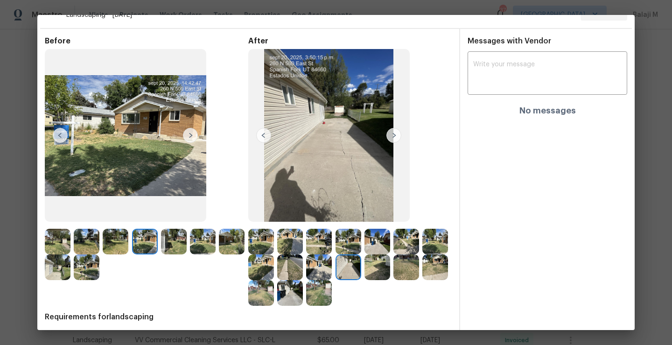
click at [393, 245] on img at bounding box center [406, 242] width 26 height 26
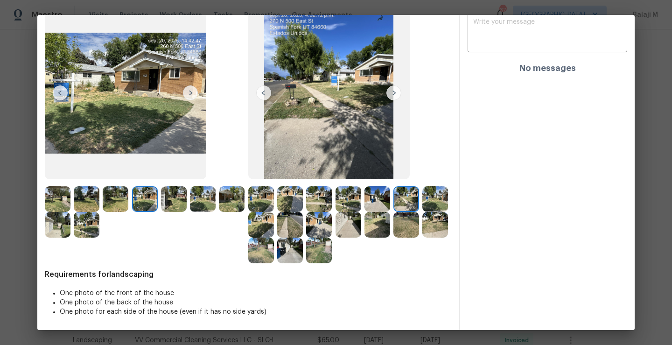
scroll to position [0, 0]
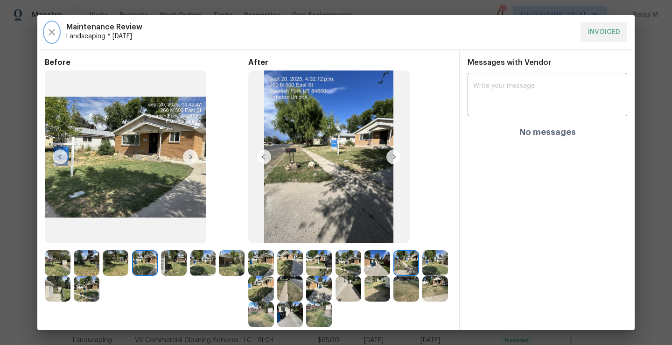
click at [48, 38] on button "button" at bounding box center [52, 32] width 14 height 20
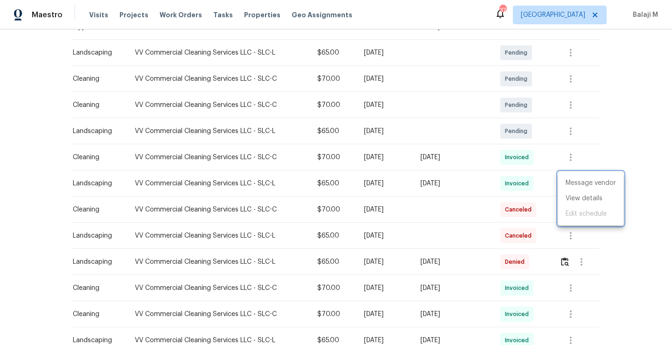
click at [469, 155] on div at bounding box center [336, 172] width 672 height 345
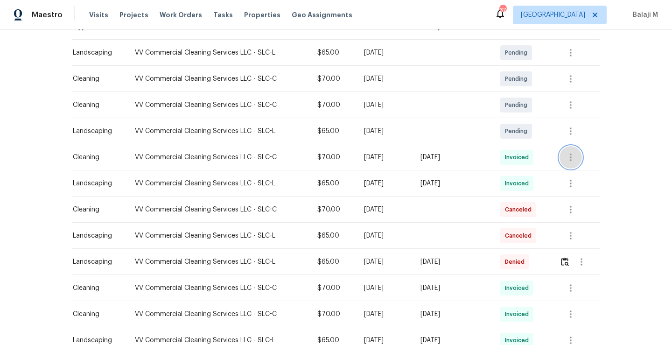
click at [566, 155] on icon "button" at bounding box center [570, 157] width 11 height 11
click at [574, 170] on li "View details" at bounding box center [590, 172] width 65 height 15
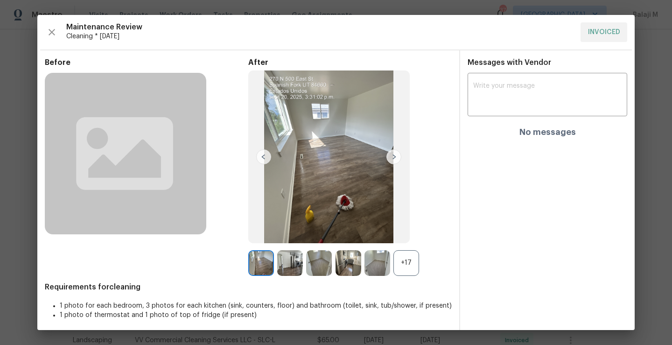
click at [393, 259] on div "+17" at bounding box center [406, 263] width 26 height 26
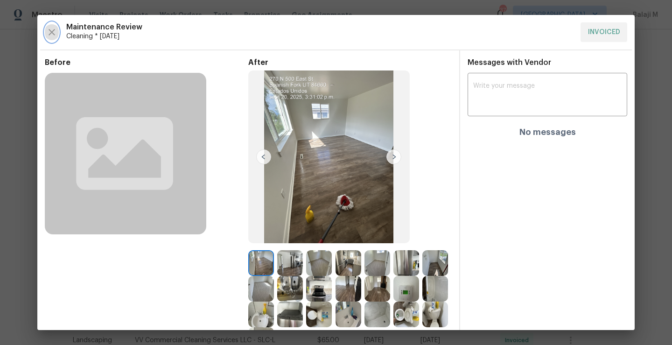
click at [49, 30] on icon "button" at bounding box center [51, 32] width 11 height 11
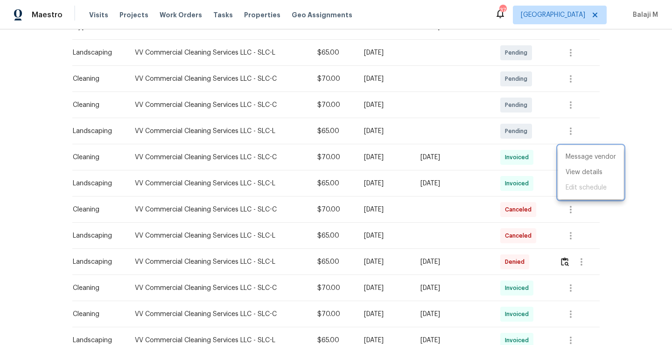
click at [450, 152] on div at bounding box center [336, 172] width 672 height 345
click at [574, 190] on button "button" at bounding box center [571, 183] width 22 height 22
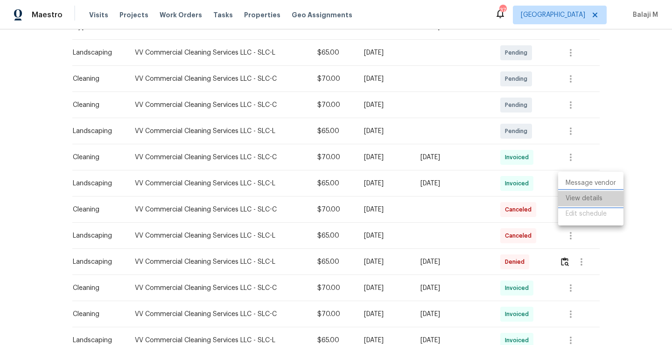
click at [580, 202] on li "View details" at bounding box center [590, 198] width 65 height 15
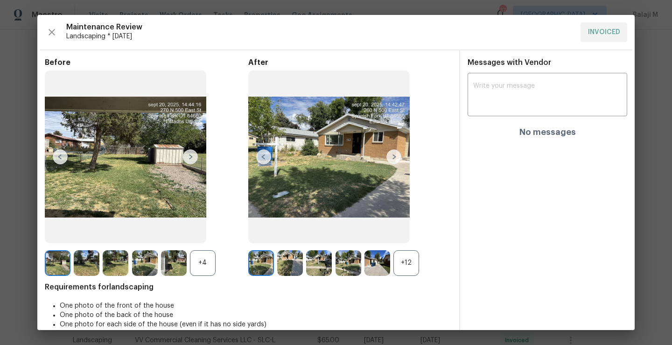
click at [406, 259] on div "+12" at bounding box center [406, 263] width 26 height 26
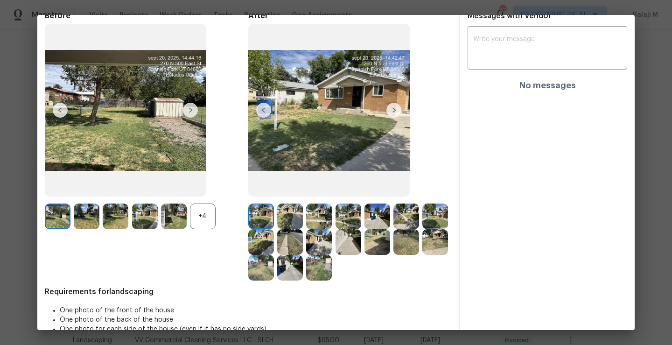
scroll to position [54, 0]
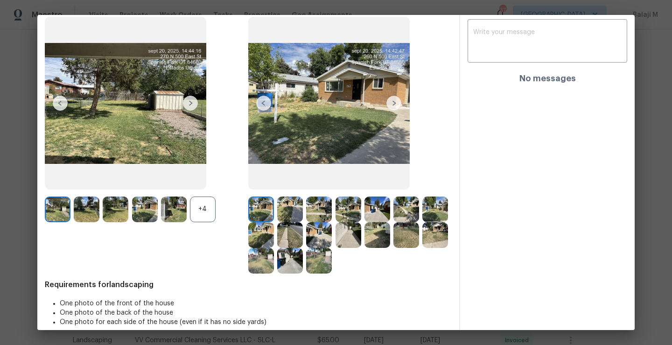
click at [256, 203] on img at bounding box center [261, 209] width 26 height 26
click at [278, 205] on img at bounding box center [290, 209] width 26 height 26
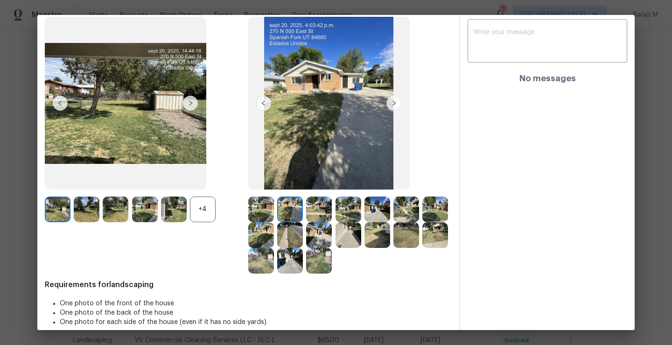
click at [313, 208] on img at bounding box center [319, 209] width 26 height 26
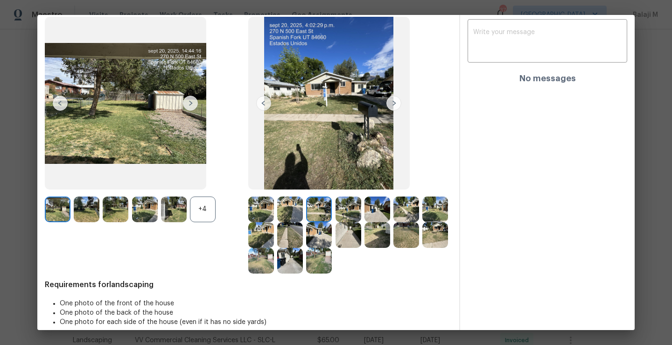
click at [343, 210] on img at bounding box center [349, 209] width 26 height 26
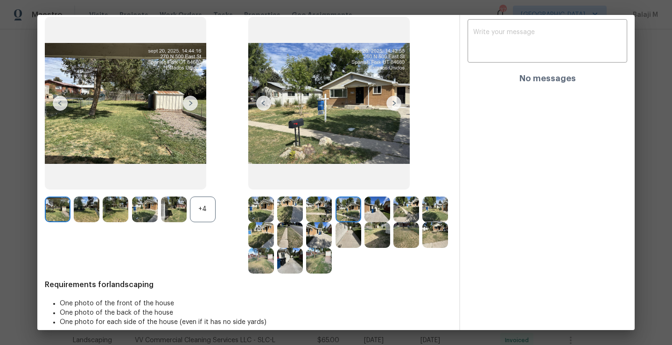
click at [371, 211] on img at bounding box center [377, 209] width 26 height 26
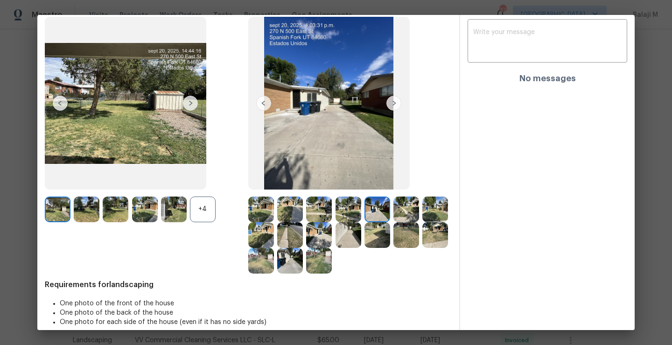
click at [413, 212] on img at bounding box center [406, 209] width 26 height 26
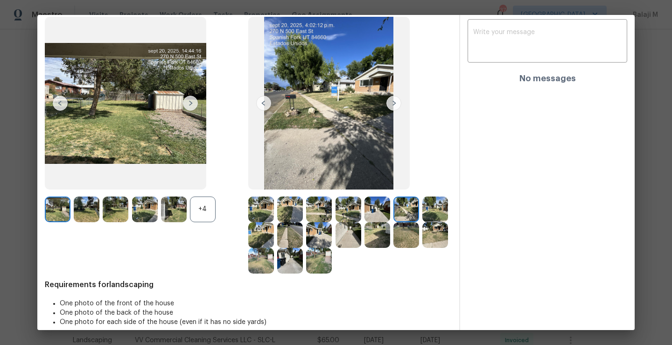
click at [311, 202] on img at bounding box center [319, 209] width 26 height 26
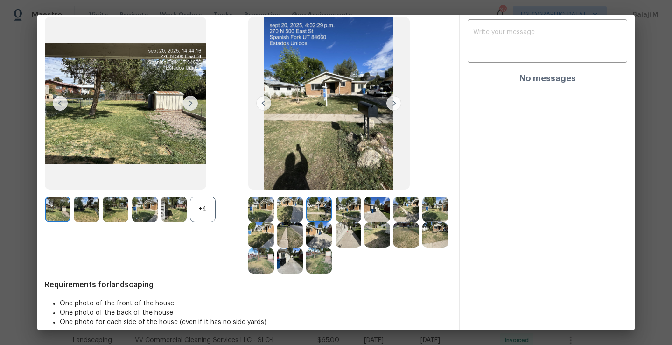
click at [422, 222] on img at bounding box center [435, 209] width 26 height 26
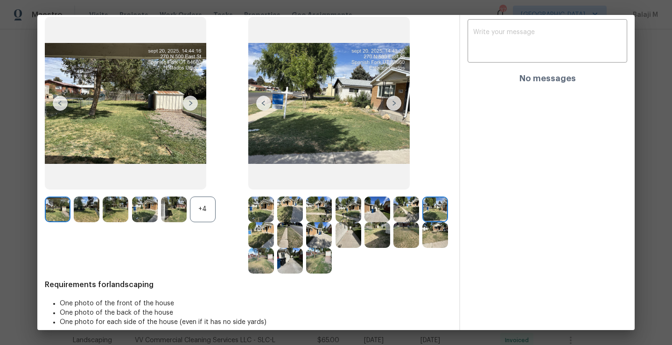
click at [274, 235] on img at bounding box center [261, 235] width 26 height 26
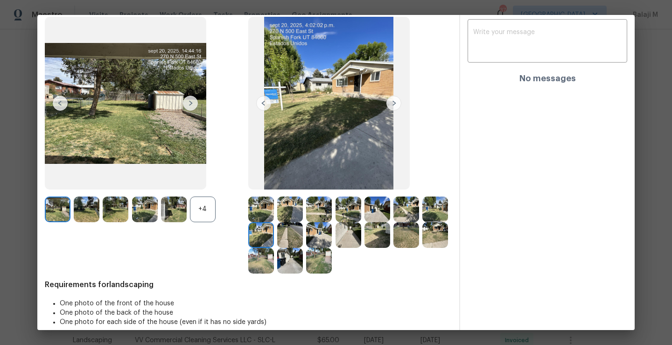
click at [303, 245] on img at bounding box center [290, 235] width 26 height 26
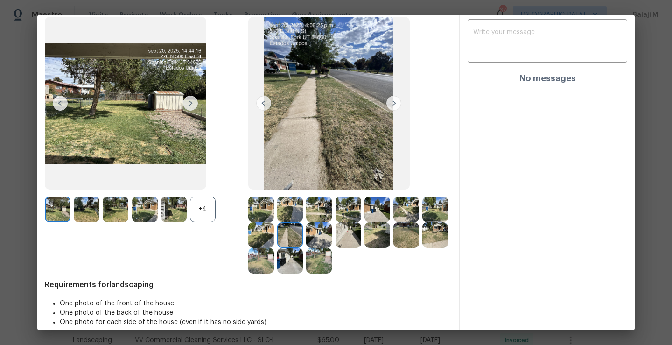
click at [332, 244] on img at bounding box center [319, 235] width 26 height 26
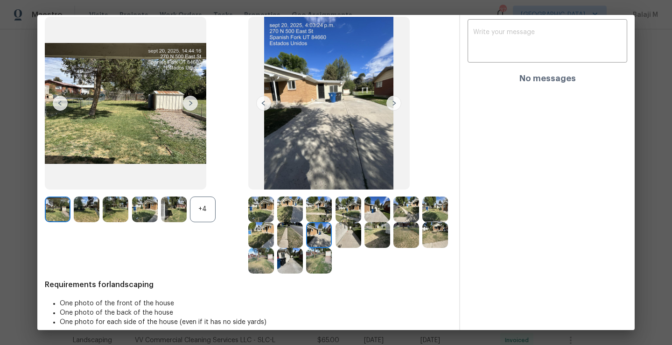
click at [361, 237] on img at bounding box center [349, 235] width 26 height 26
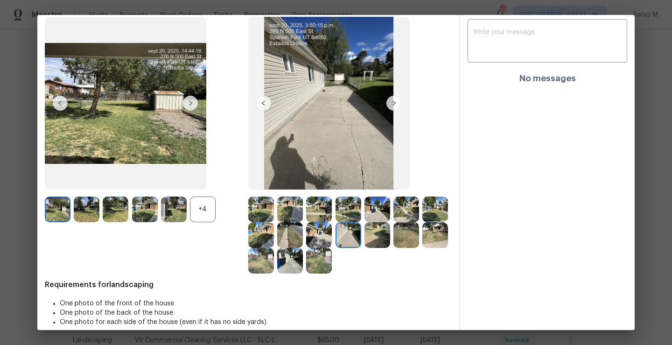
click at [390, 237] on img at bounding box center [377, 235] width 26 height 26
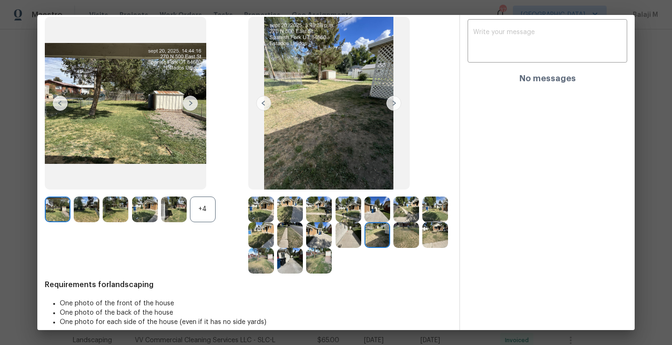
click at [390, 237] on img at bounding box center [377, 235] width 26 height 26
click at [332, 271] on img at bounding box center [319, 261] width 26 height 26
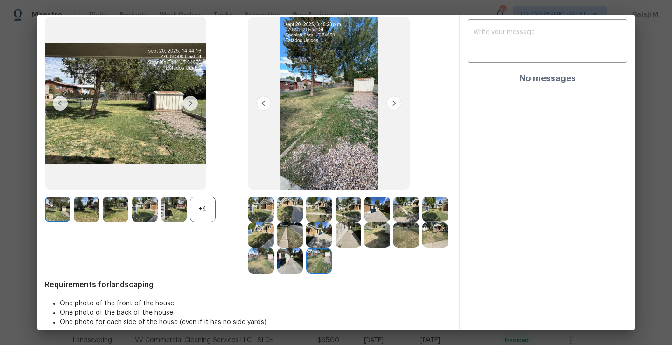
click at [303, 264] on img at bounding box center [290, 261] width 26 height 26
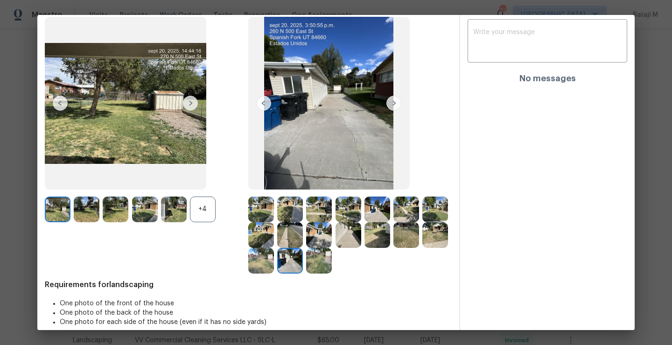
click at [332, 264] on img at bounding box center [319, 261] width 26 height 26
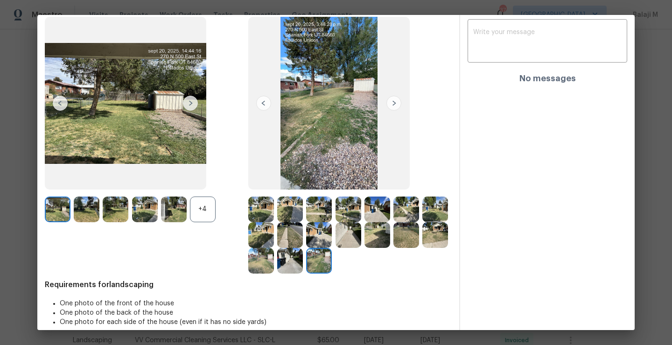
click at [303, 265] on img at bounding box center [290, 261] width 26 height 26
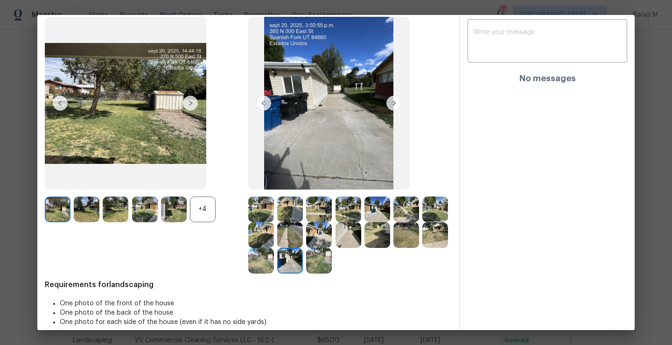
click at [422, 248] on img at bounding box center [435, 235] width 26 height 26
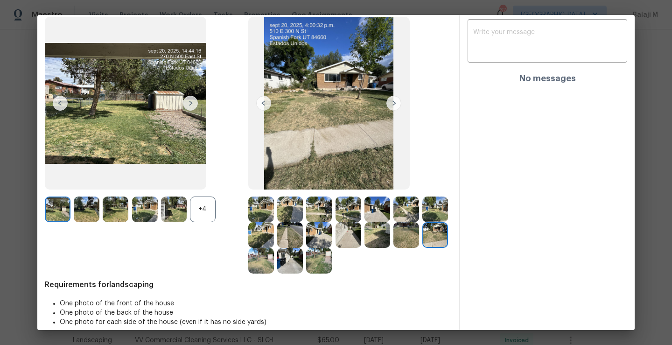
click at [422, 248] on img at bounding box center [435, 235] width 26 height 26
click at [393, 248] on img at bounding box center [406, 235] width 26 height 26
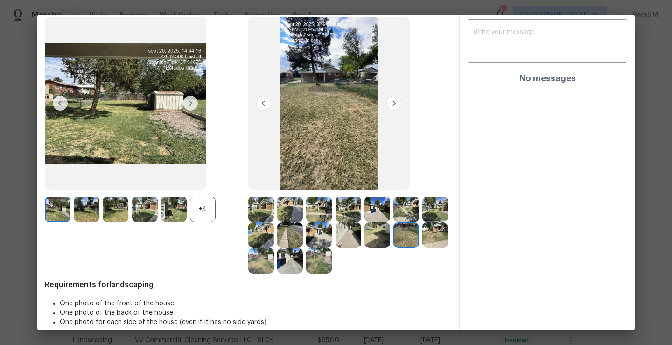
click at [422, 248] on img at bounding box center [435, 235] width 26 height 26
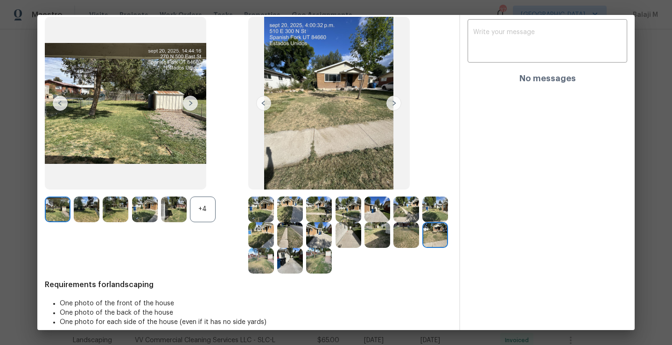
click at [274, 260] on img at bounding box center [261, 261] width 26 height 26
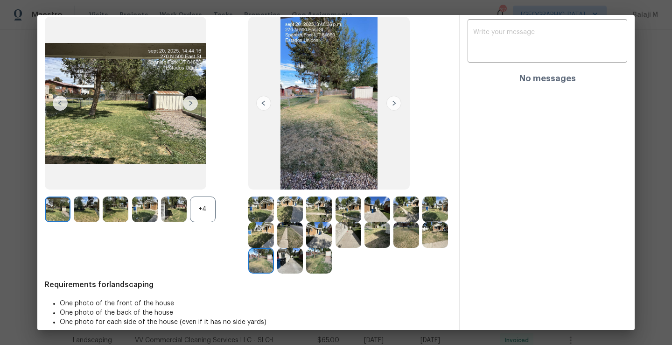
click at [303, 266] on img at bounding box center [290, 261] width 26 height 26
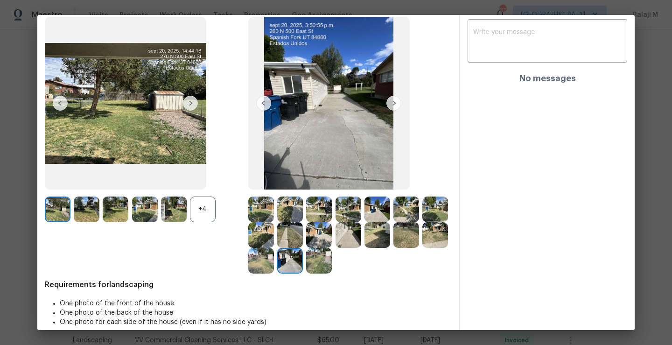
click at [332, 272] on img at bounding box center [319, 261] width 26 height 26
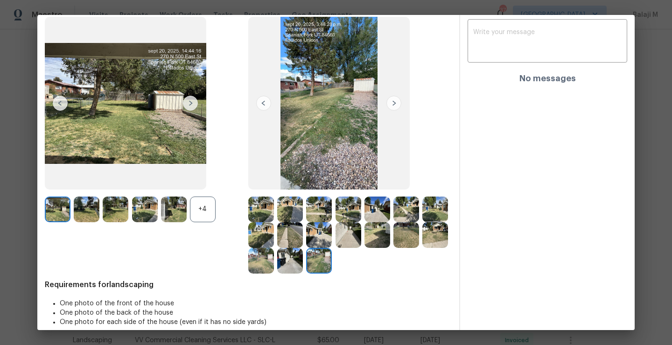
click at [274, 266] on img at bounding box center [261, 261] width 26 height 26
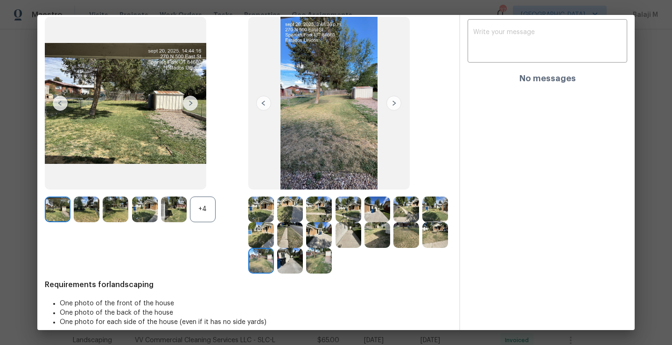
click at [332, 269] on img at bounding box center [319, 261] width 26 height 26
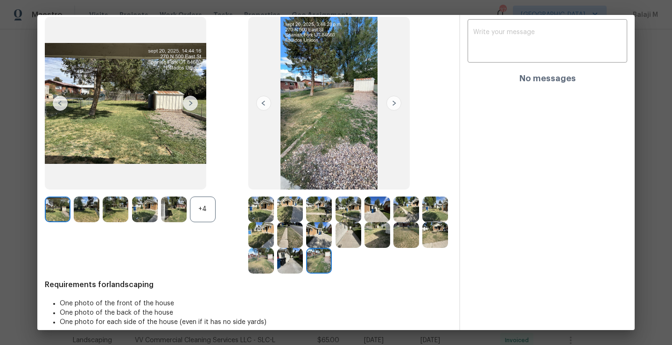
click at [303, 259] on img at bounding box center [290, 261] width 26 height 26
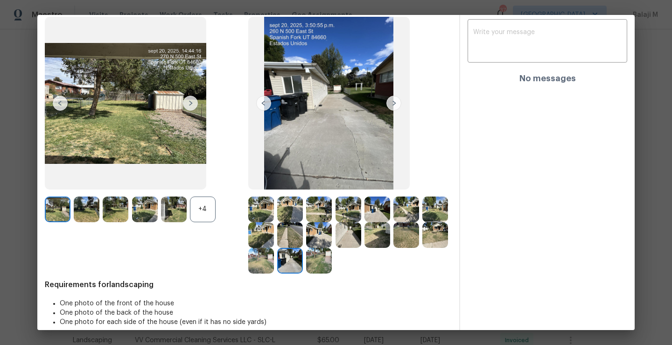
click at [403, 249] on div at bounding box center [349, 234] width 203 height 77
click at [390, 246] on img at bounding box center [377, 235] width 26 height 26
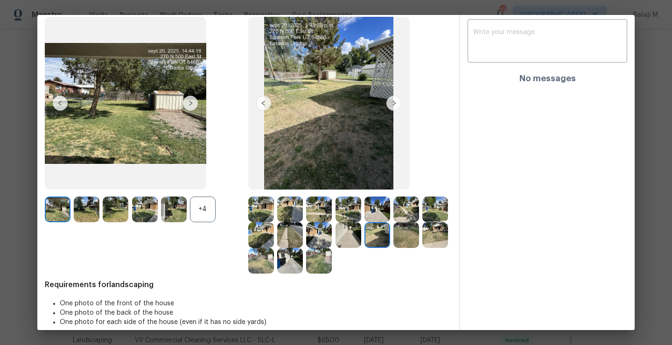
click at [361, 241] on img at bounding box center [349, 235] width 26 height 26
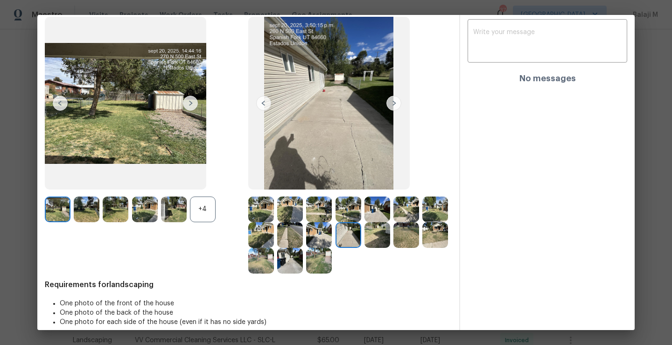
click at [332, 244] on img at bounding box center [319, 235] width 26 height 26
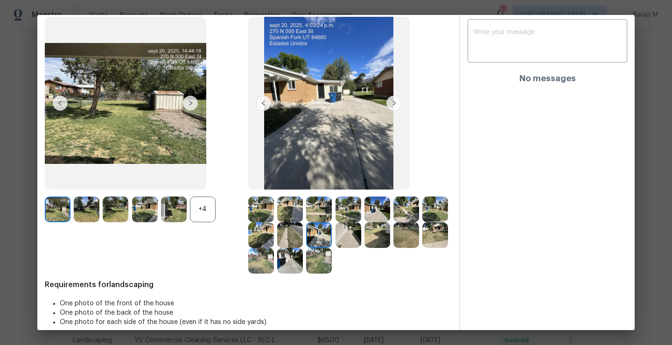
click at [274, 244] on img at bounding box center [261, 235] width 26 height 26
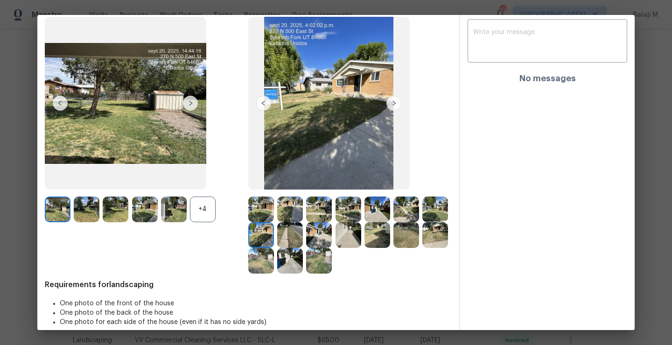
click at [393, 248] on img at bounding box center [406, 235] width 26 height 26
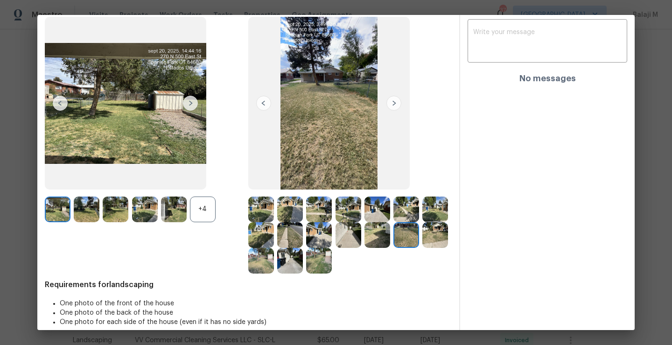
click at [422, 222] on img at bounding box center [435, 209] width 26 height 26
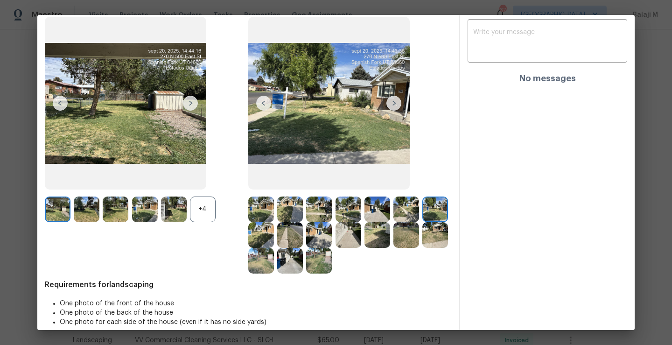
click at [287, 210] on img at bounding box center [290, 209] width 26 height 26
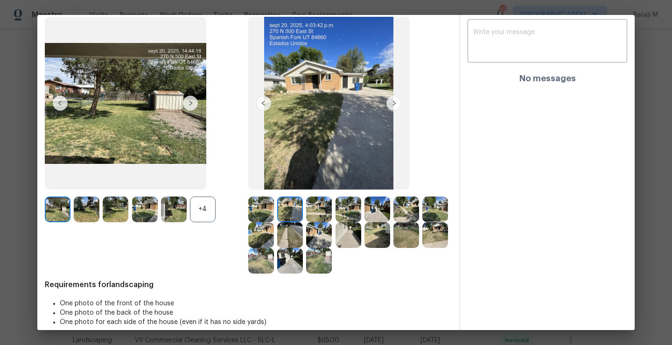
click at [256, 199] on img at bounding box center [261, 209] width 26 height 26
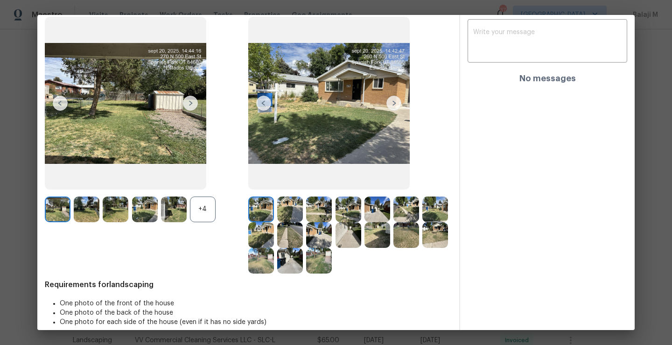
click at [392, 102] on img at bounding box center [393, 103] width 15 height 15
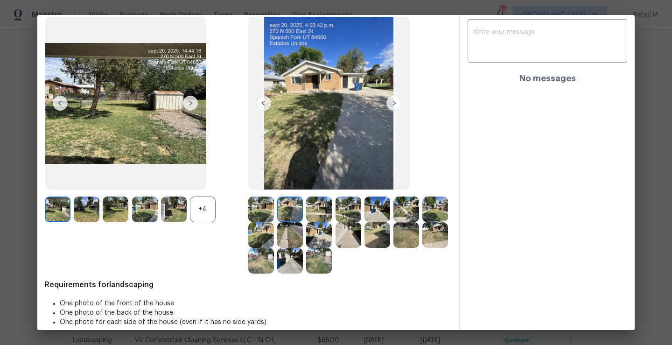
click at [392, 102] on img at bounding box center [393, 103] width 15 height 15
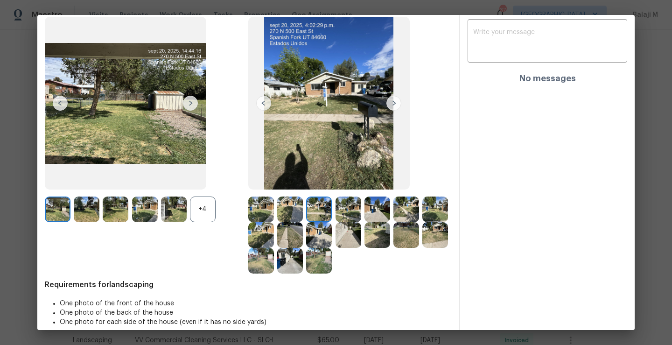
click at [392, 102] on img at bounding box center [393, 103] width 15 height 15
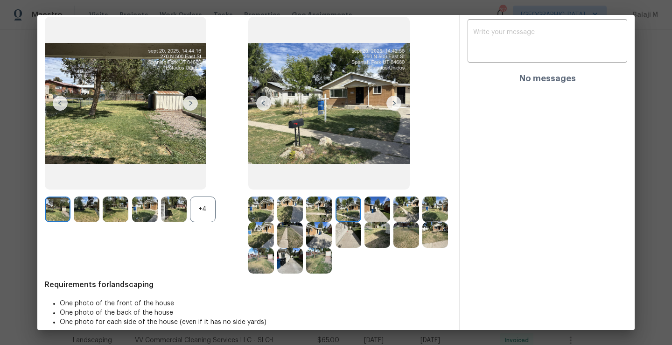
click at [307, 102] on img at bounding box center [328, 103] width 161 height 173
click at [308, 102] on img at bounding box center [328, 103] width 161 height 173
click at [310, 103] on img at bounding box center [328, 103] width 161 height 173
